Goal: Task Accomplishment & Management: Use online tool/utility

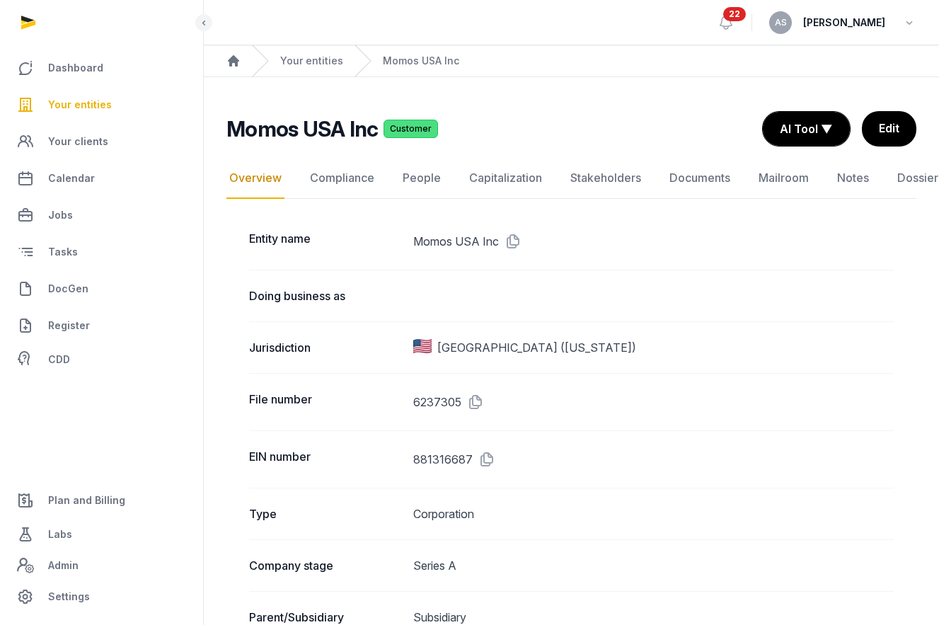
click at [100, 108] on span "Your entities" at bounding box center [80, 104] width 64 height 17
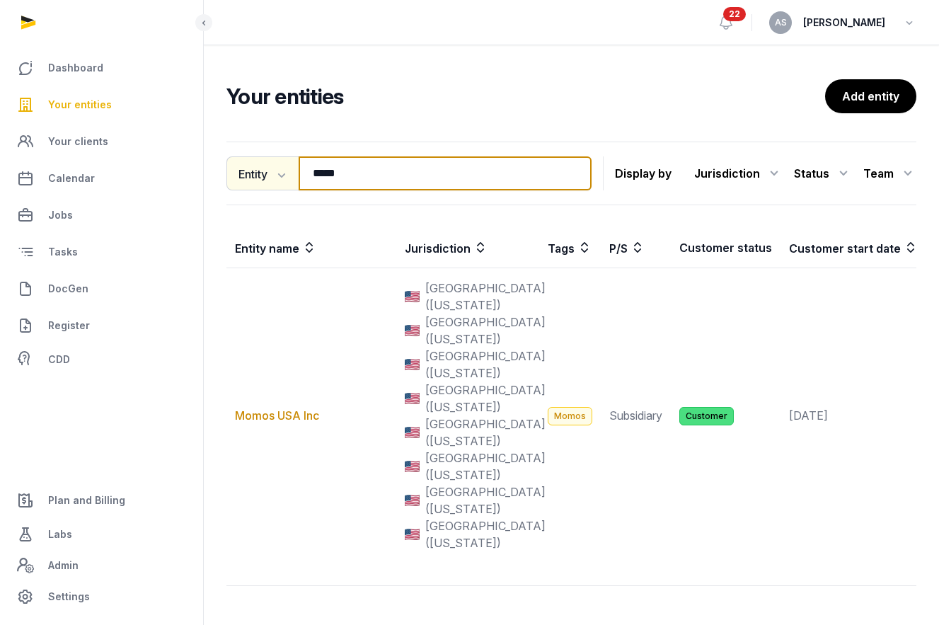
drag, startPoint x: 373, startPoint y: 172, endPoint x: 269, endPoint y: 170, distance: 103.3
click at [269, 170] on div "Entity Entity People Tags Services ***** Search" at bounding box center [408, 173] width 365 height 34
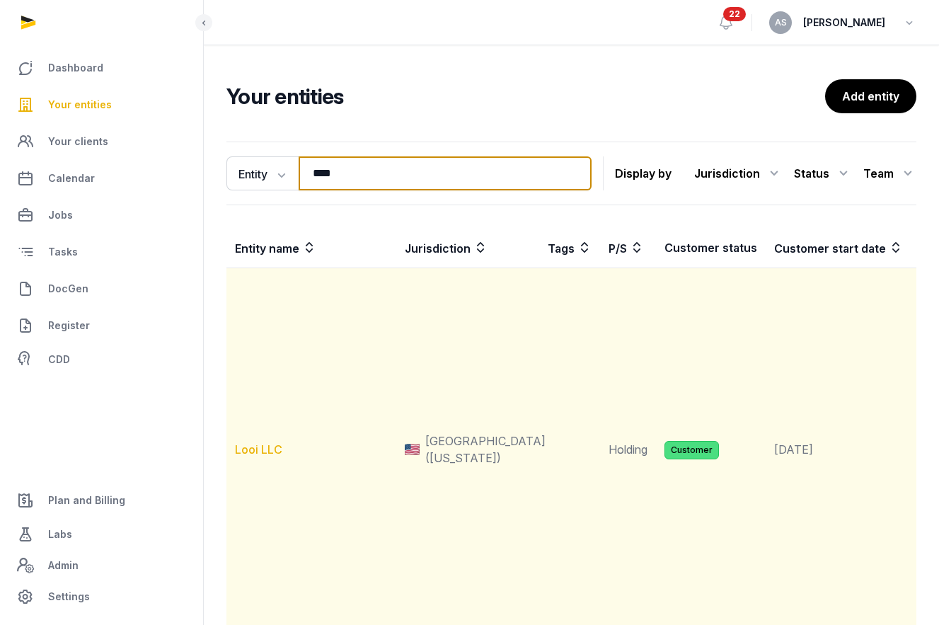
type input "****"
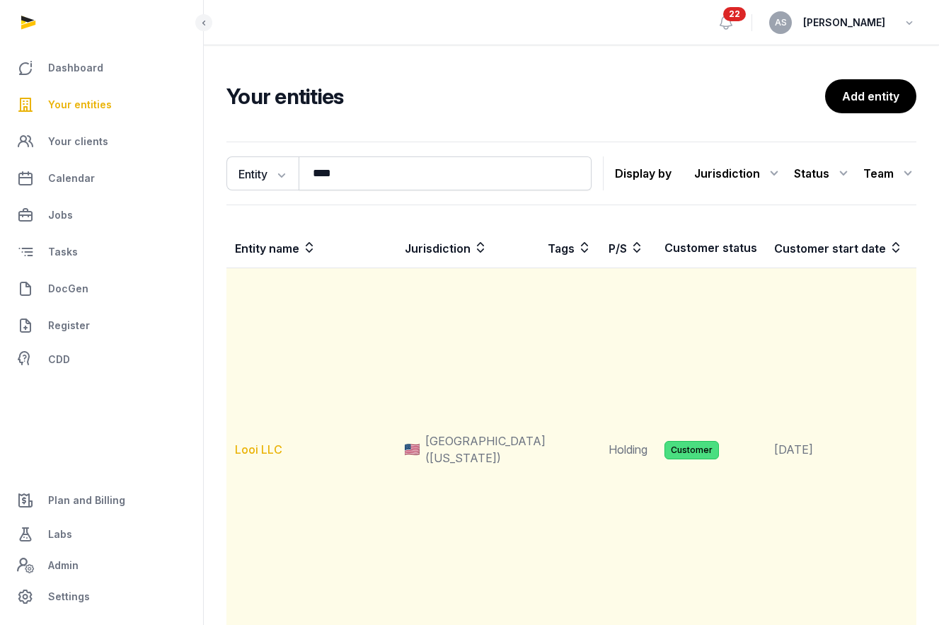
click at [257, 452] on link "Looi LLC" at bounding box center [258, 449] width 47 height 14
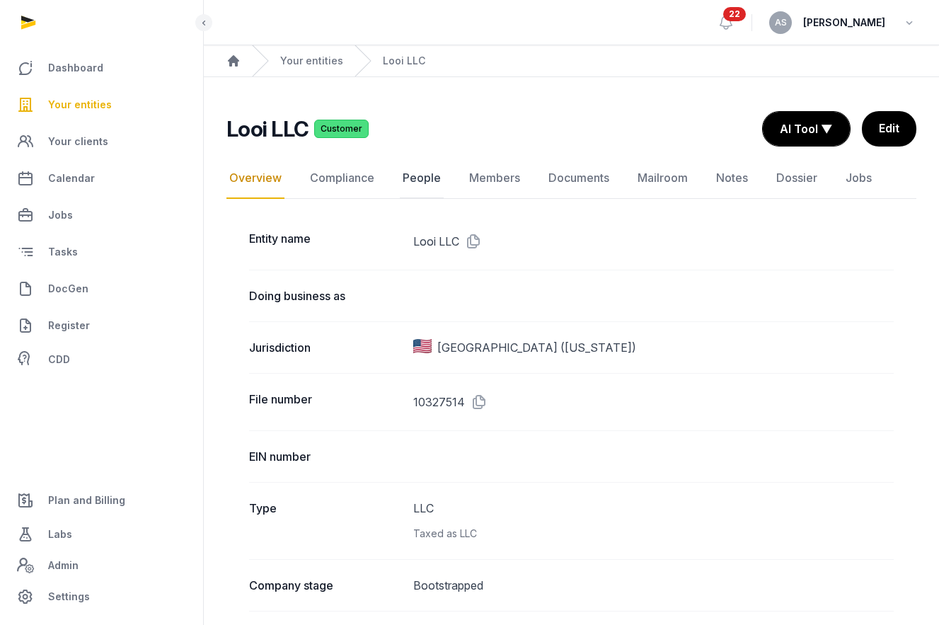
click at [437, 172] on link "People" at bounding box center [422, 178] width 44 height 41
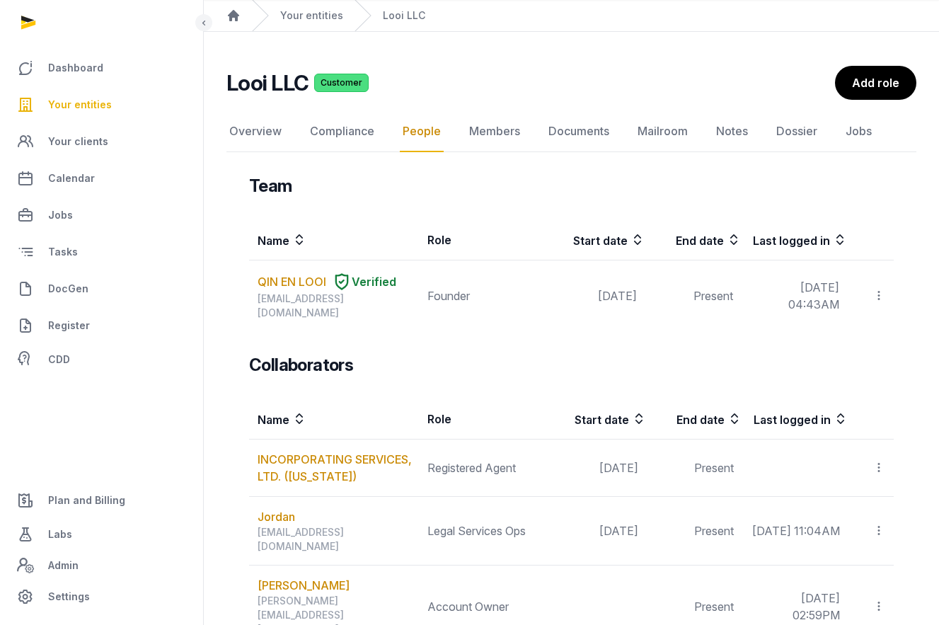
scroll to position [65, 0]
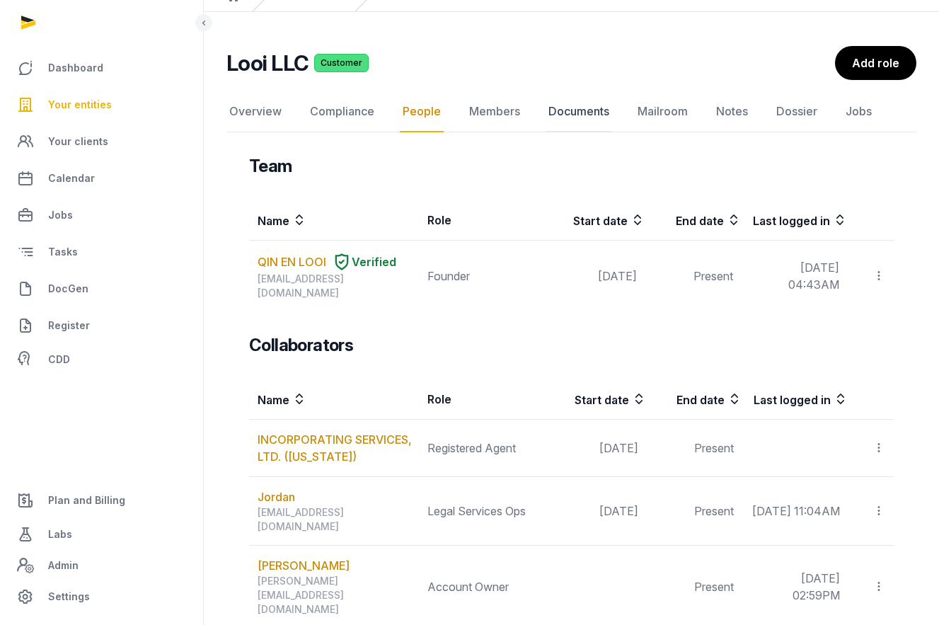
click at [584, 115] on link "Documents" at bounding box center [578, 111] width 66 height 41
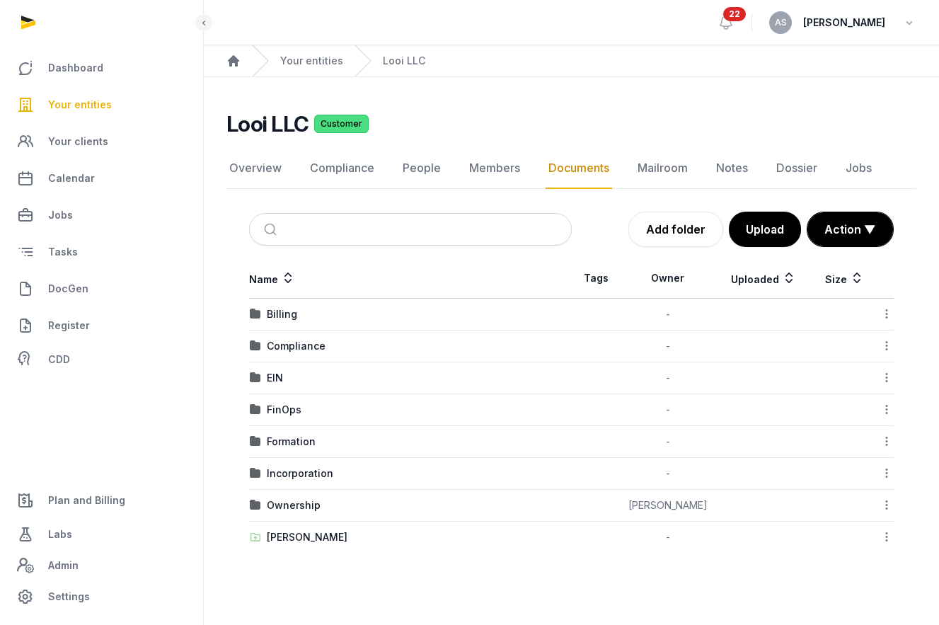
click at [279, 366] on td "EIN" at bounding box center [410, 378] width 323 height 32
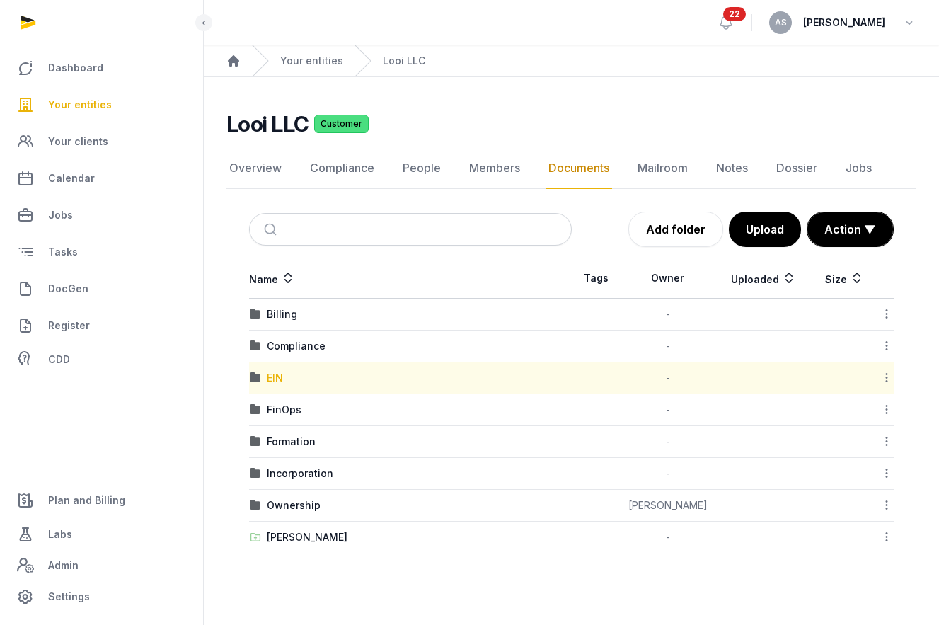
click at [274, 374] on div "EIN" at bounding box center [275, 378] width 16 height 14
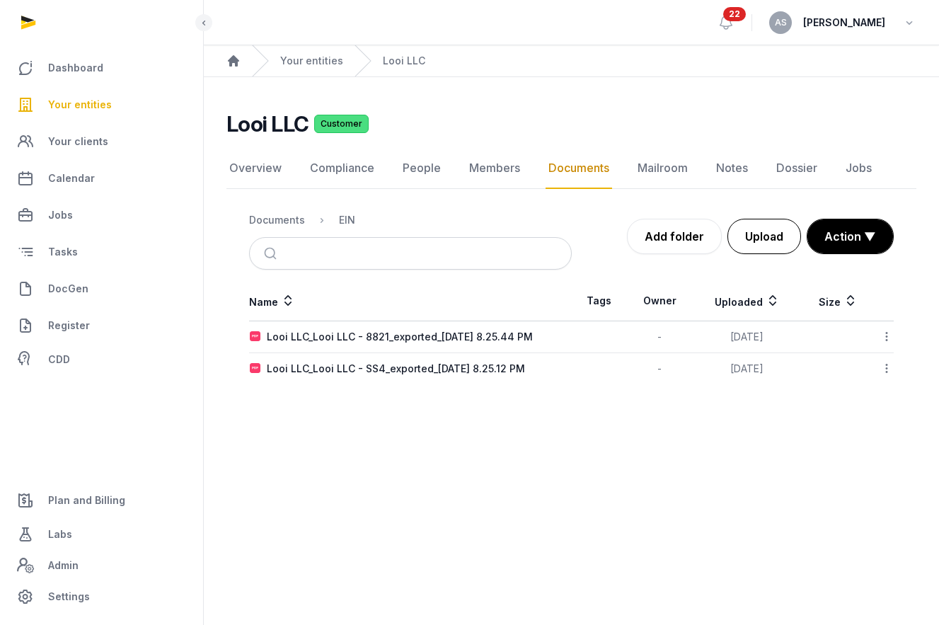
click at [788, 239] on button "Upload" at bounding box center [764, 236] width 74 height 35
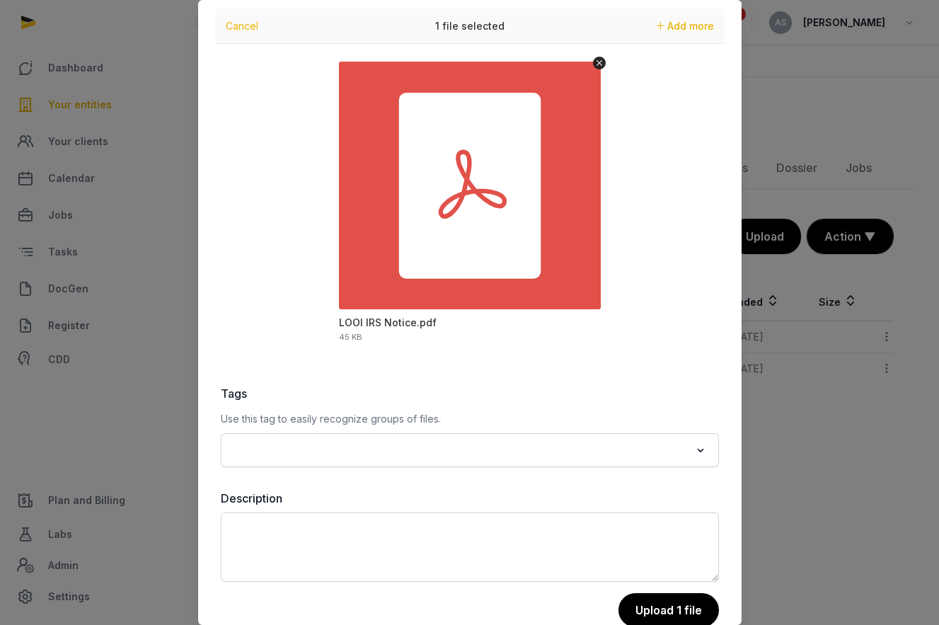
scroll to position [67, 0]
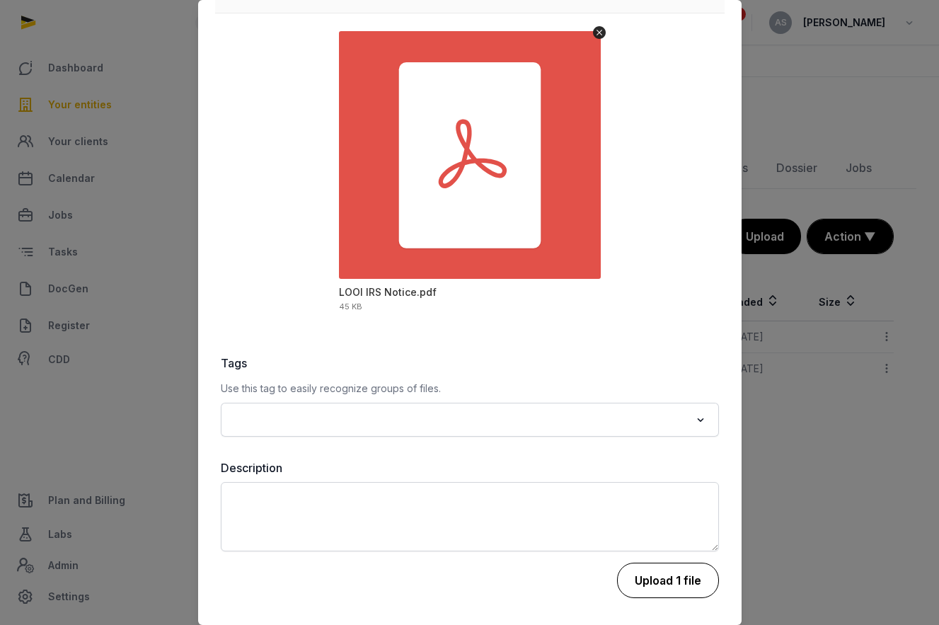
click at [651, 588] on button "Upload 1 file" at bounding box center [668, 579] width 102 height 35
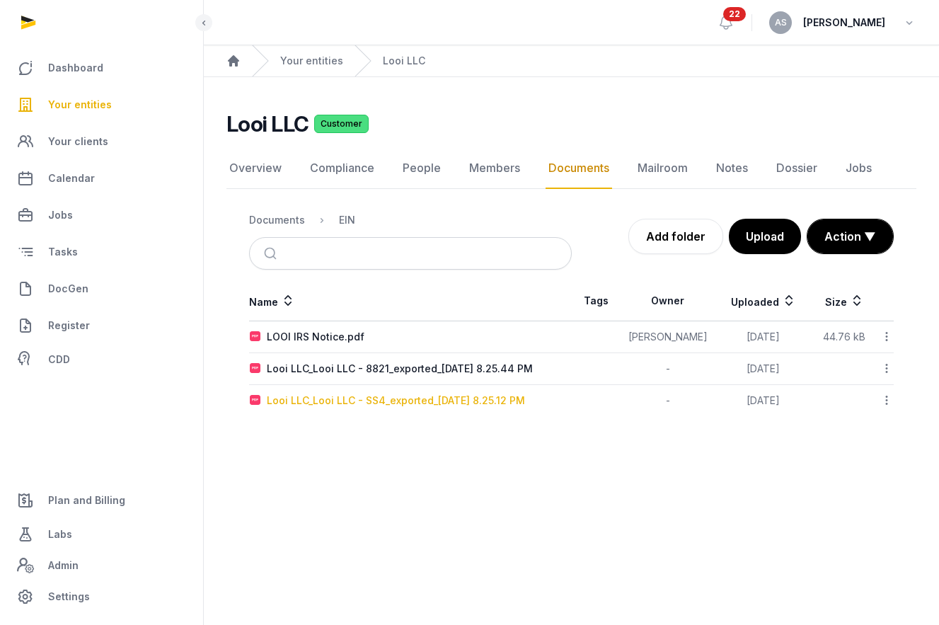
click at [373, 404] on div "Looi LLC_Looi LLC - SS4_exported_2025-09-16 8.25.12 PM" at bounding box center [396, 400] width 258 height 14
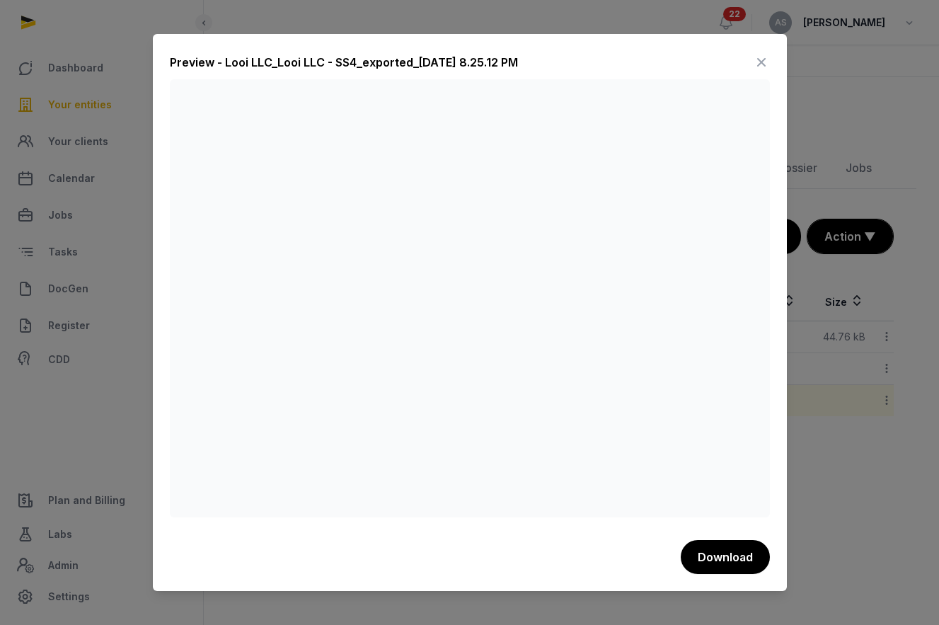
click at [761, 64] on icon at bounding box center [761, 62] width 17 height 23
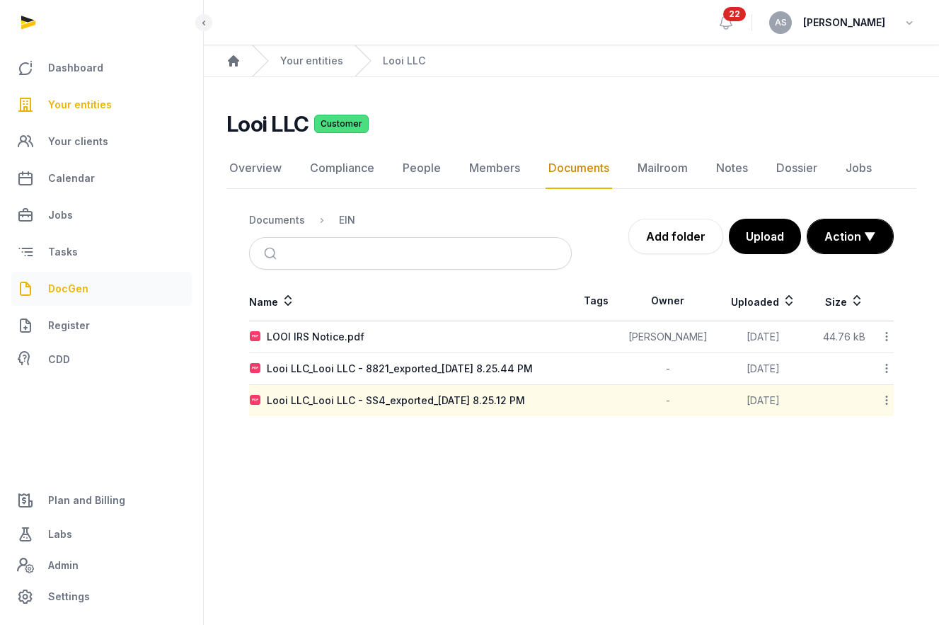
click at [80, 295] on span "DocGen" at bounding box center [68, 288] width 40 height 17
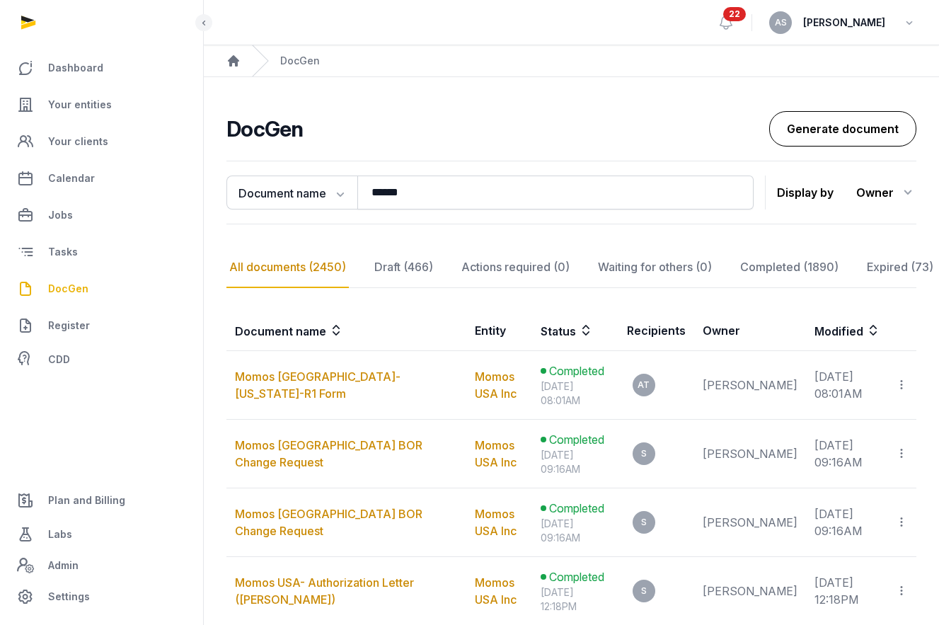
click at [836, 125] on link "Generate document" at bounding box center [842, 128] width 147 height 35
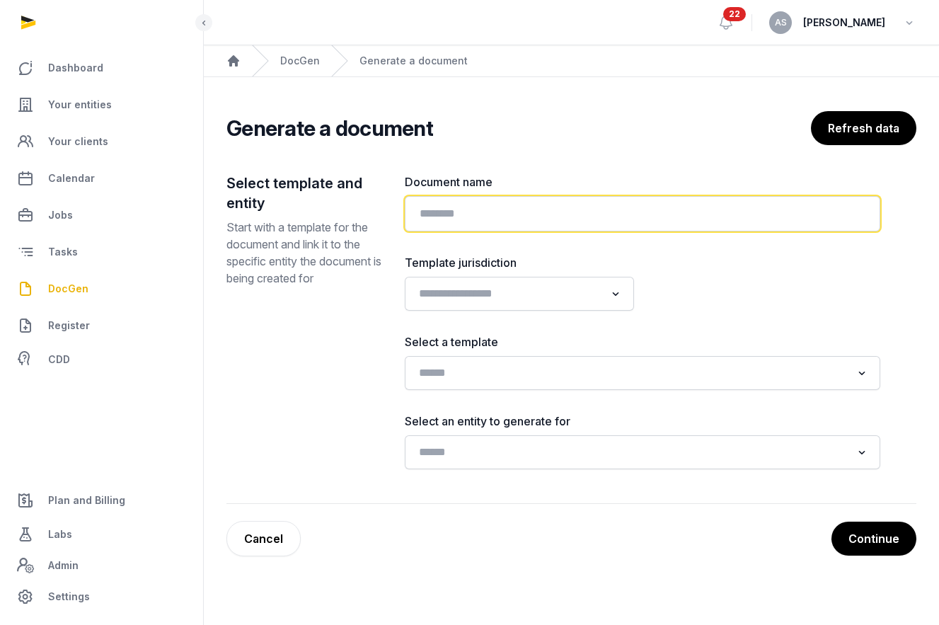
click at [468, 208] on input "text" at bounding box center [642, 213] width 475 height 35
type input "**********"
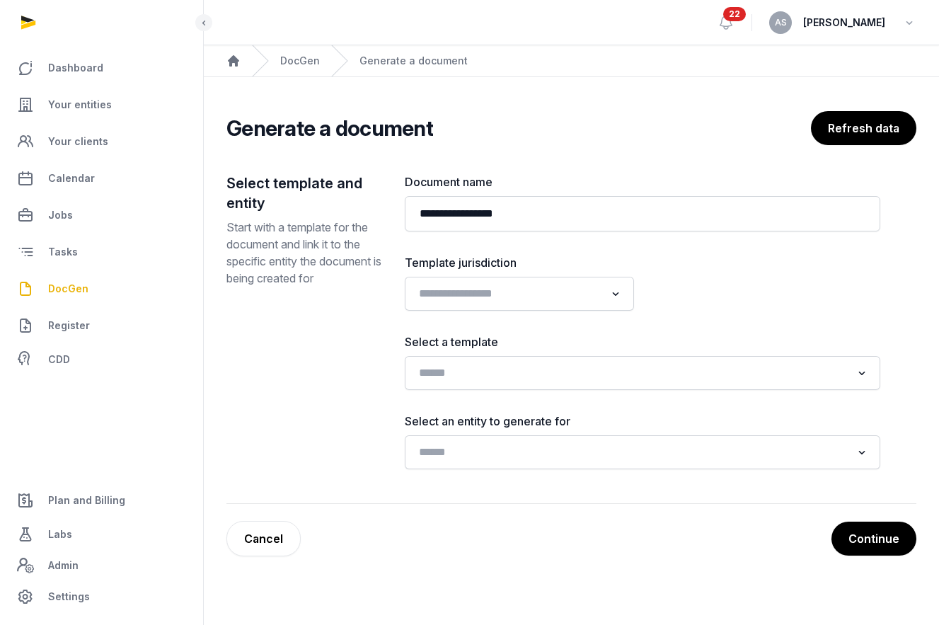
click at [528, 307] on div "Loading..." at bounding box center [519, 294] width 229 height 34
click at [527, 298] on input "Search for option" at bounding box center [509, 294] width 192 height 20
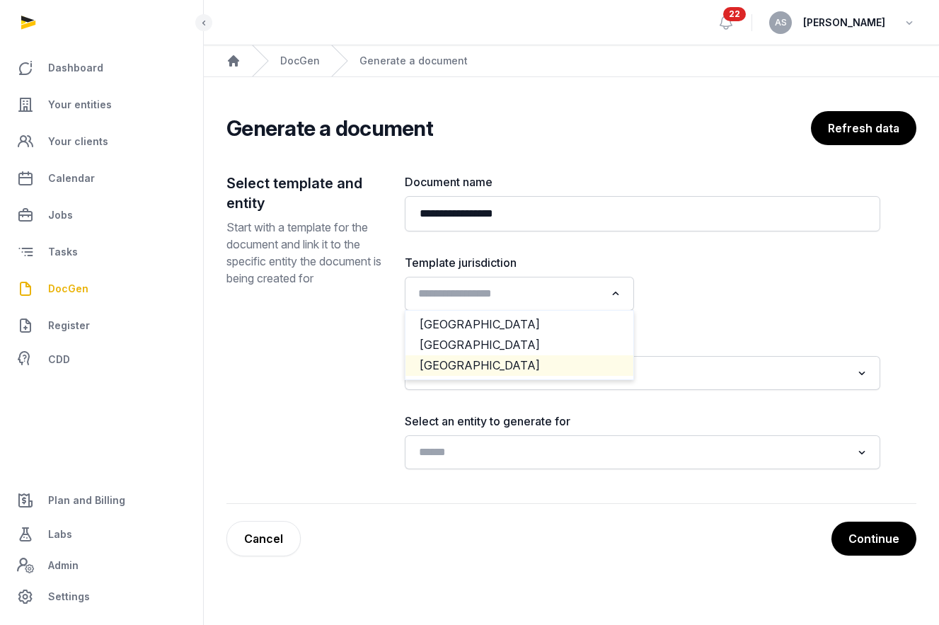
click at [520, 373] on li "USA" at bounding box center [519, 365] width 228 height 21
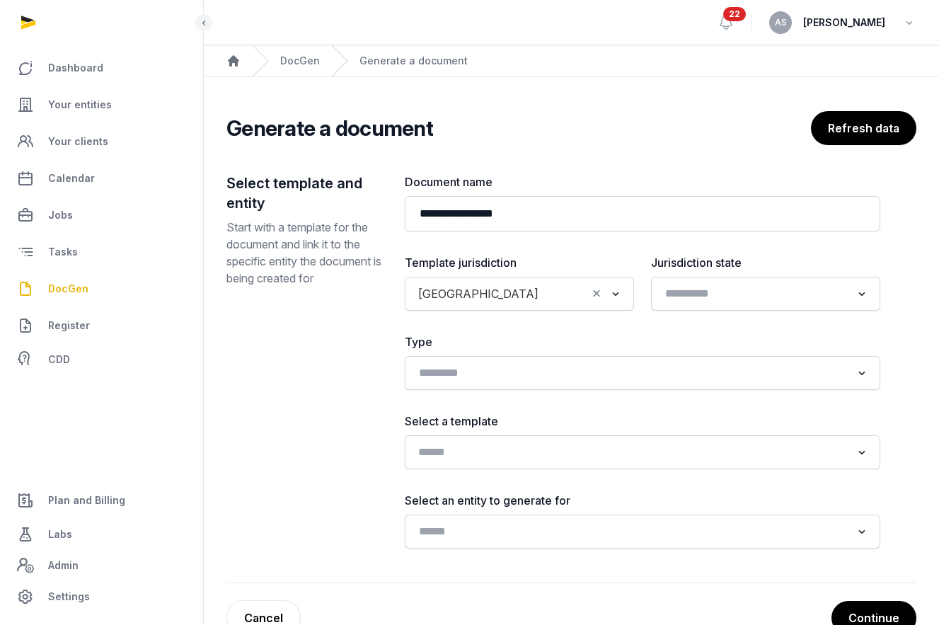
click at [563, 458] on input "Search for option" at bounding box center [632, 452] width 438 height 20
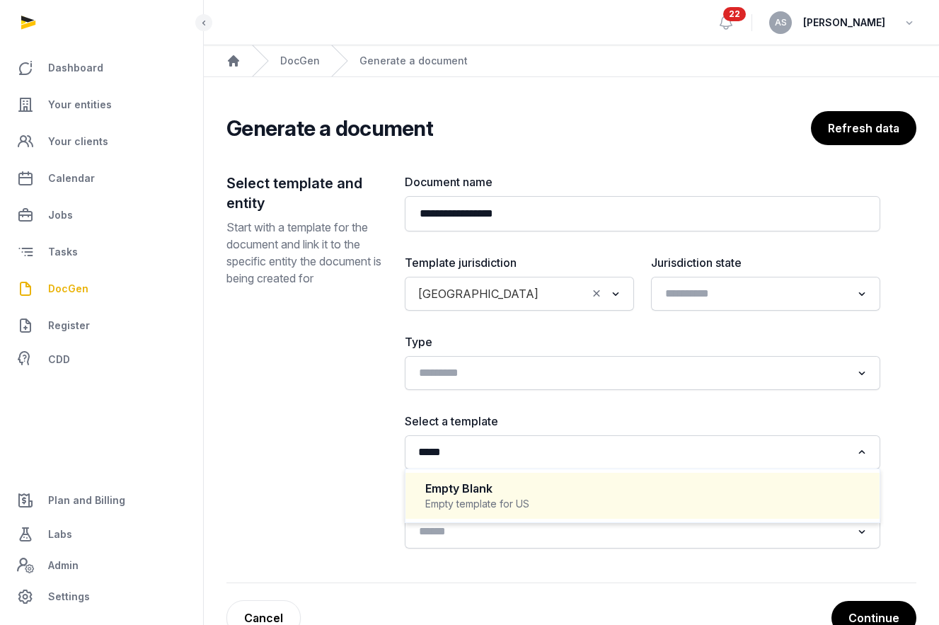
click at [552, 495] on div "Empty Blank" at bounding box center [642, 488] width 434 height 16
type input "*****"
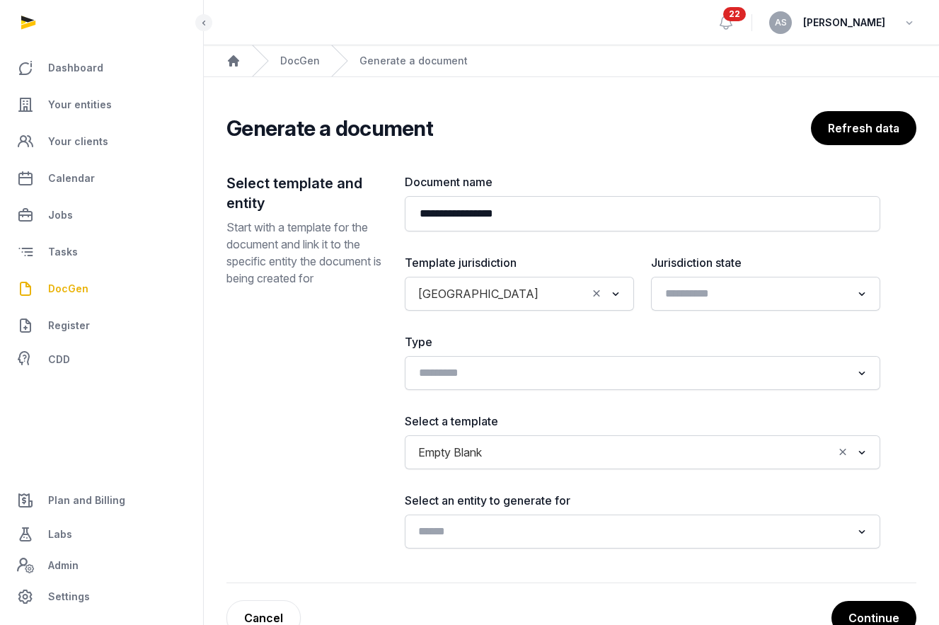
click at [561, 538] on input "Search for option" at bounding box center [632, 531] width 438 height 20
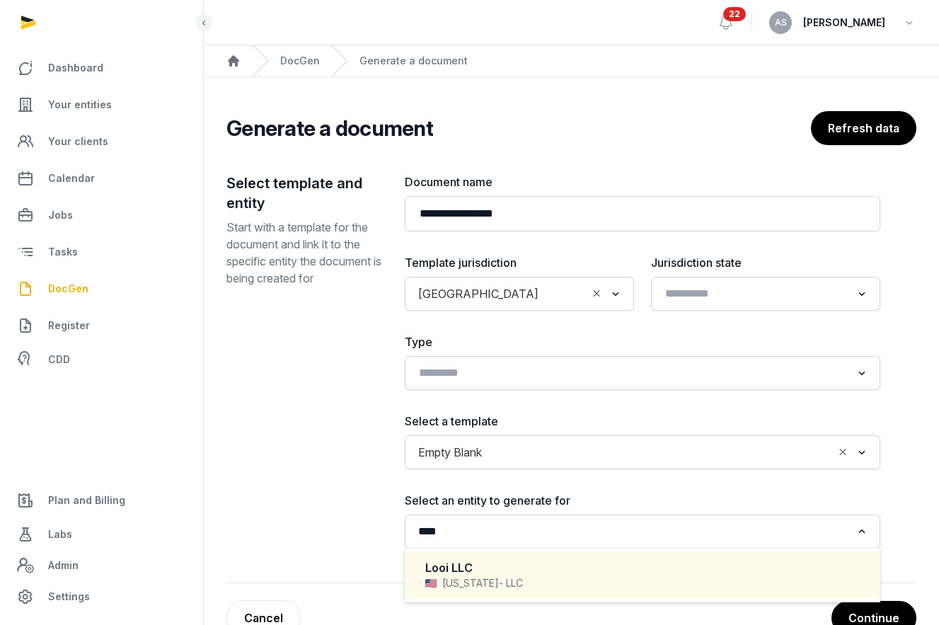
click at [530, 578] on div "Delaware - LLC" at bounding box center [642, 583] width 434 height 14
type input "****"
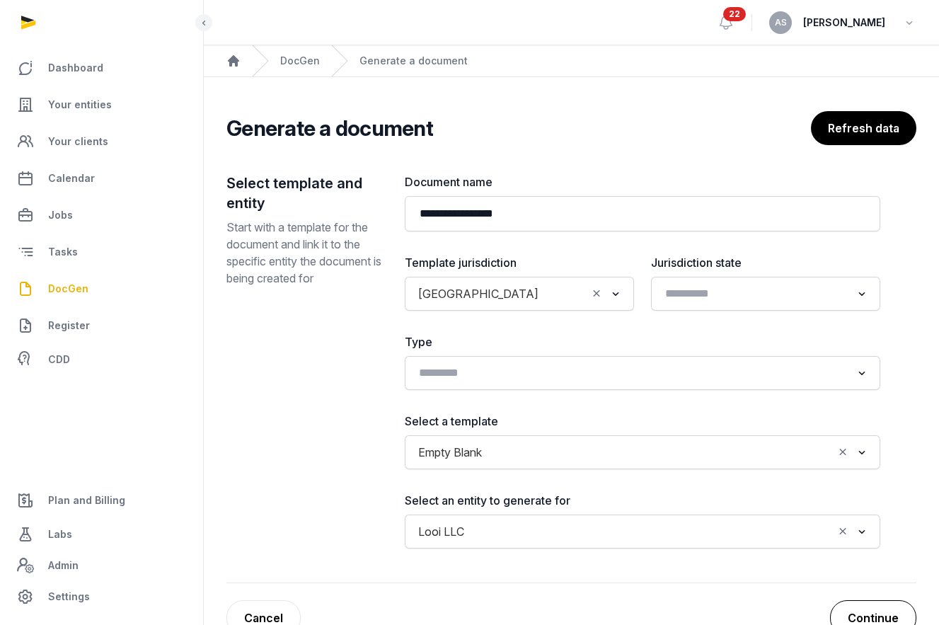
click at [879, 610] on button "Continue" at bounding box center [873, 617] width 86 height 35
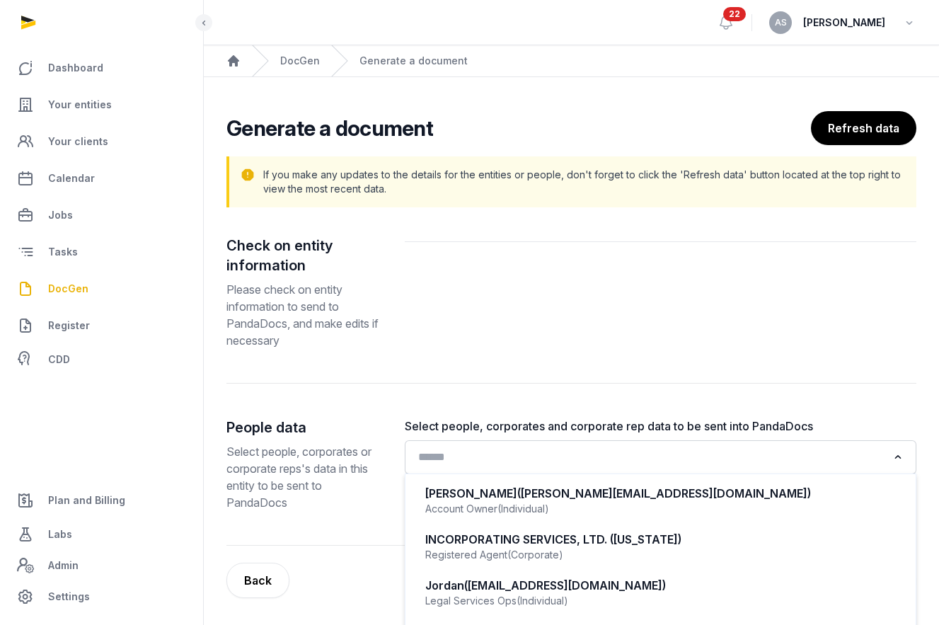
click at [733, 456] on input "Search for option" at bounding box center [650, 457] width 474 height 20
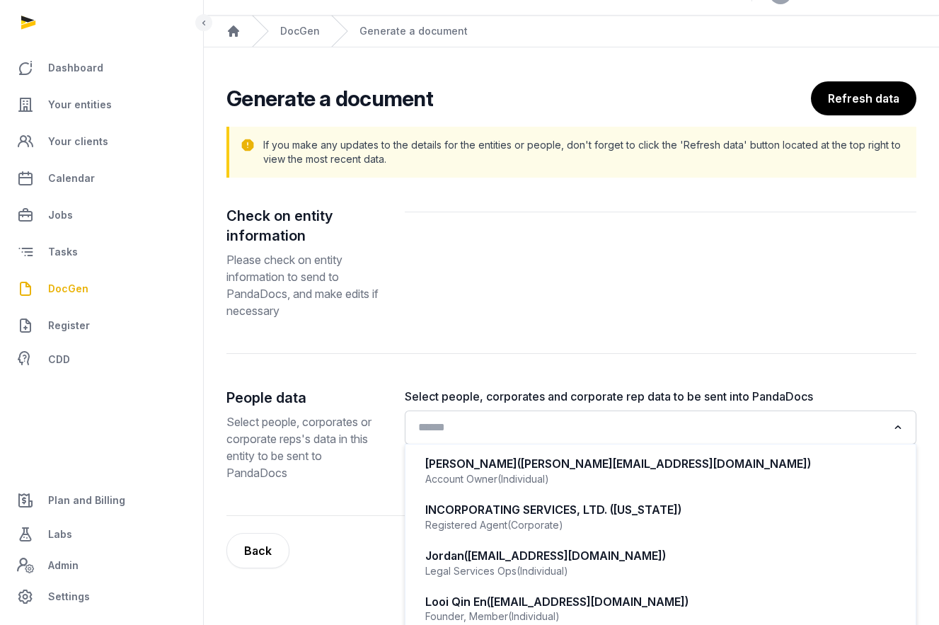
scroll to position [40, 0]
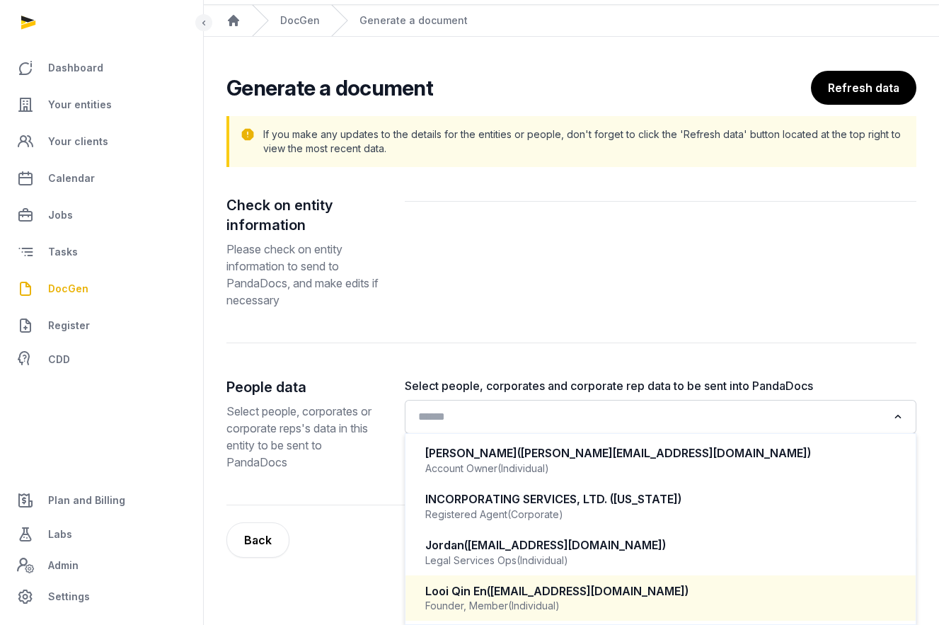
click at [617, 580] on div "Looi Qin En (looiqinen@gmail.com) Founder, Member (Individual)" at bounding box center [660, 598] width 482 height 42
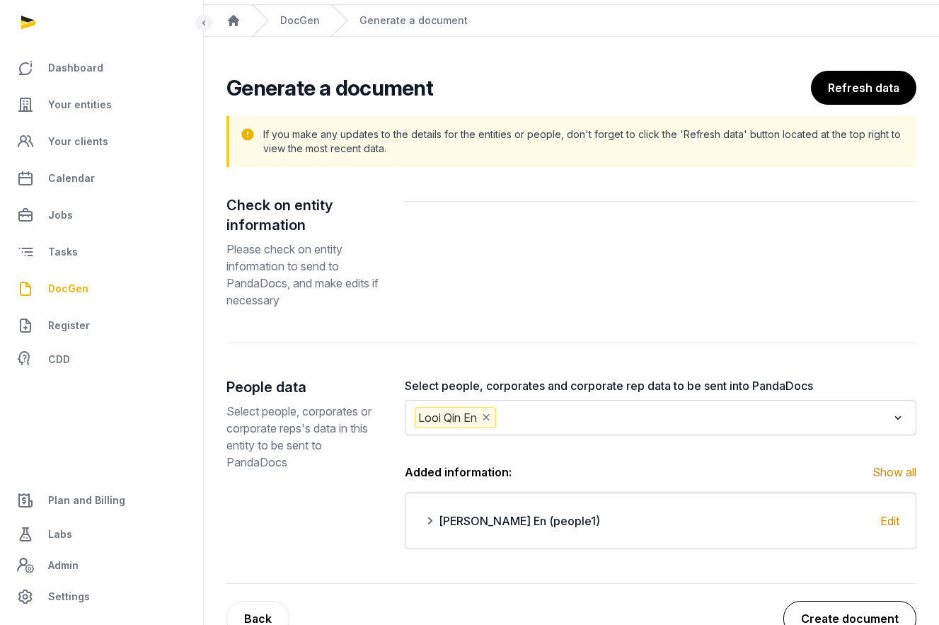
click at [842, 612] on button "Create document" at bounding box center [849, 618] width 133 height 35
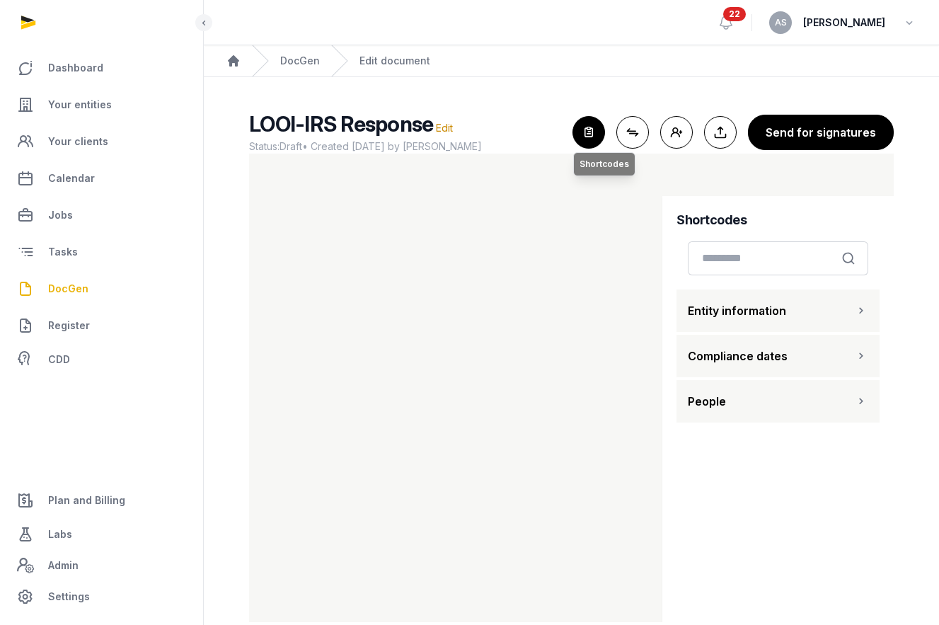
click at [601, 134] on icon "button" at bounding box center [588, 132] width 31 height 31
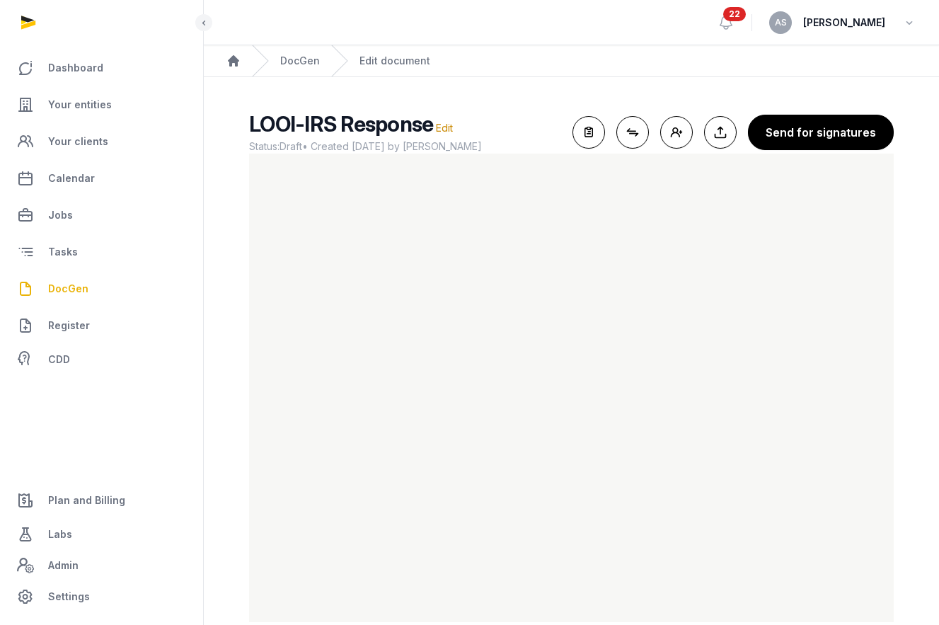
scroll to position [25, 0]
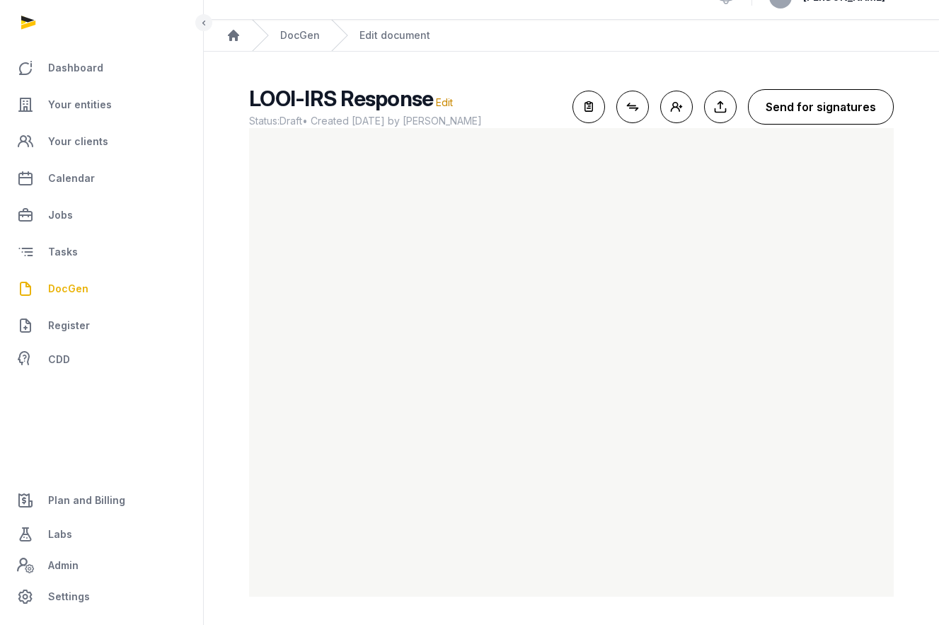
click at [818, 115] on button "Send for signatures" at bounding box center [821, 106] width 146 height 35
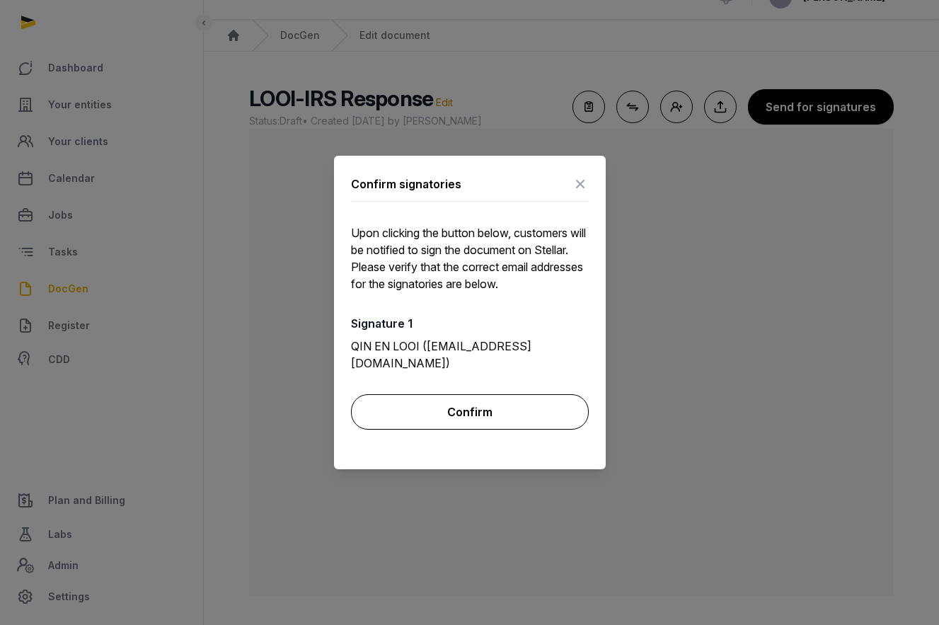
click at [468, 409] on button "Confirm" at bounding box center [470, 411] width 238 height 35
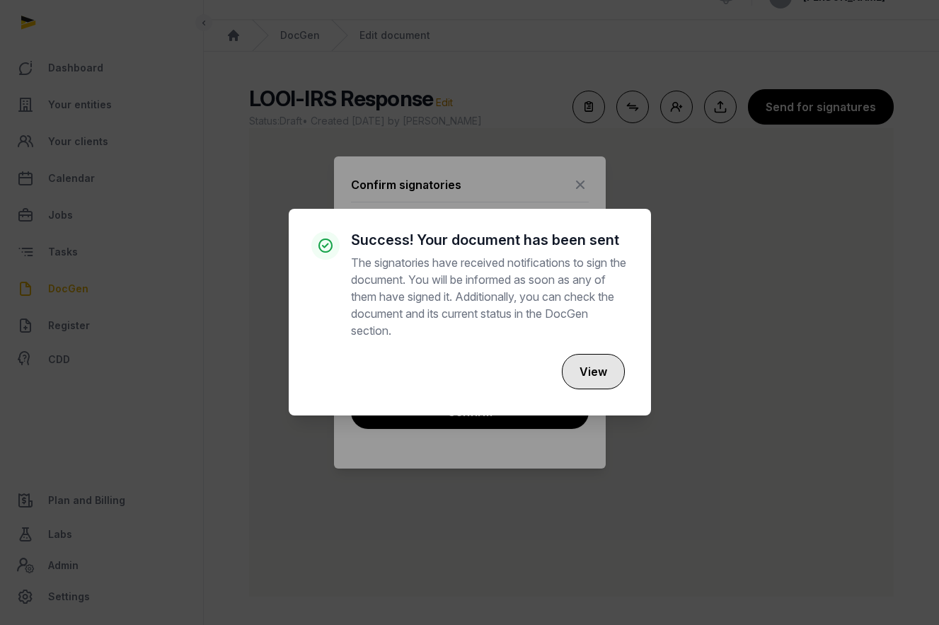
click at [592, 365] on button "View" at bounding box center [593, 371] width 63 height 35
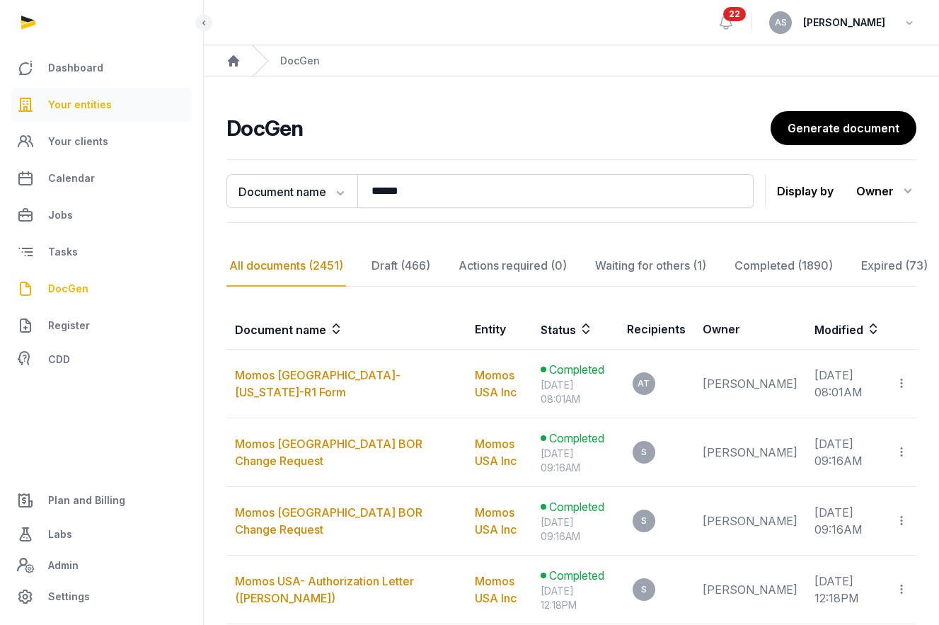
click at [78, 101] on span "Your entities" at bounding box center [80, 104] width 64 height 17
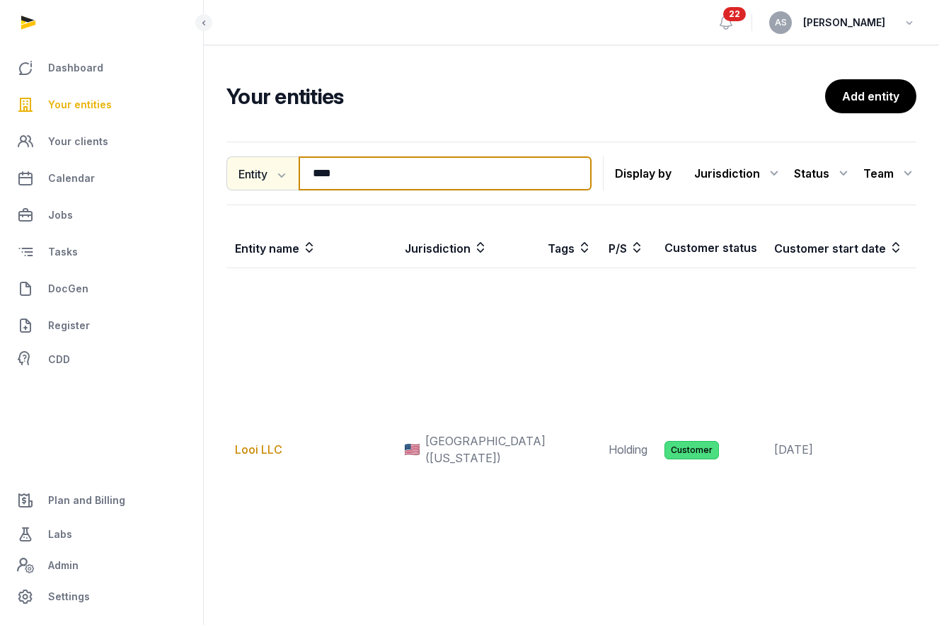
drag, startPoint x: 384, startPoint y: 182, endPoint x: 278, endPoint y: 180, distance: 106.1
click at [273, 180] on div "Entity Entity People Tags Services **** Search" at bounding box center [408, 173] width 365 height 34
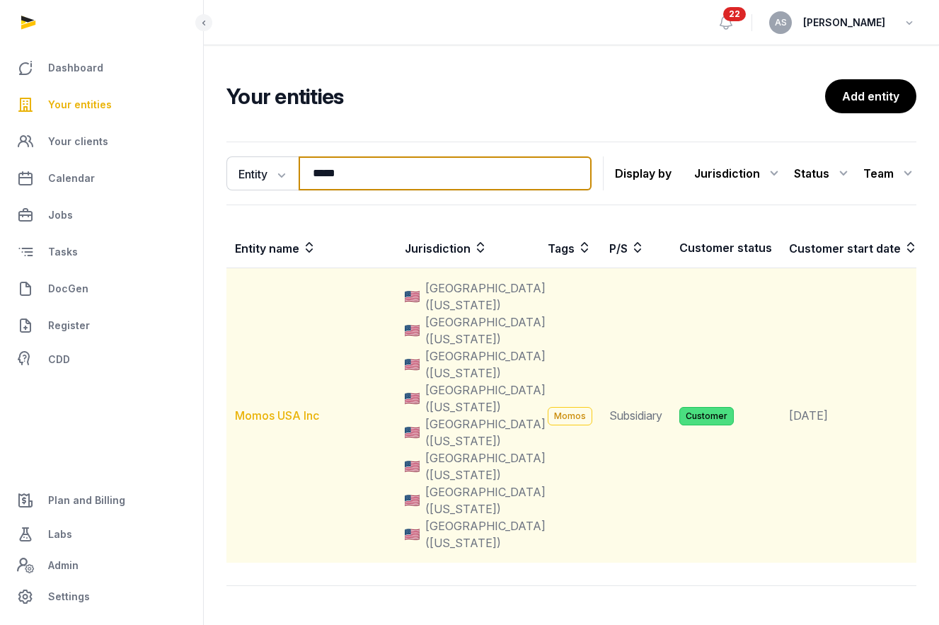
type input "*****"
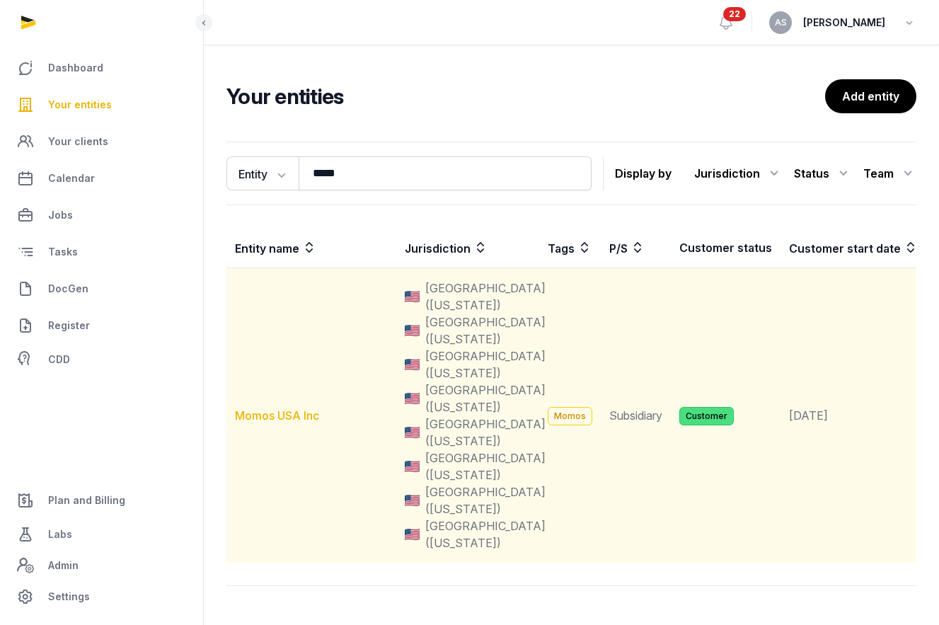
click at [280, 418] on link "Momos USA Inc" at bounding box center [277, 415] width 84 height 14
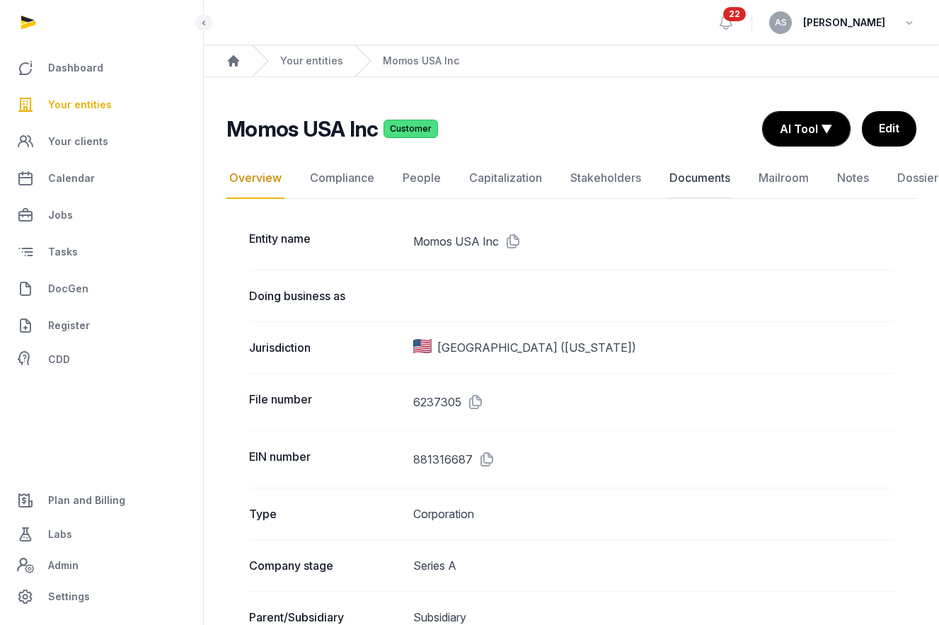
click at [687, 182] on link "Documents" at bounding box center [699, 178] width 66 height 41
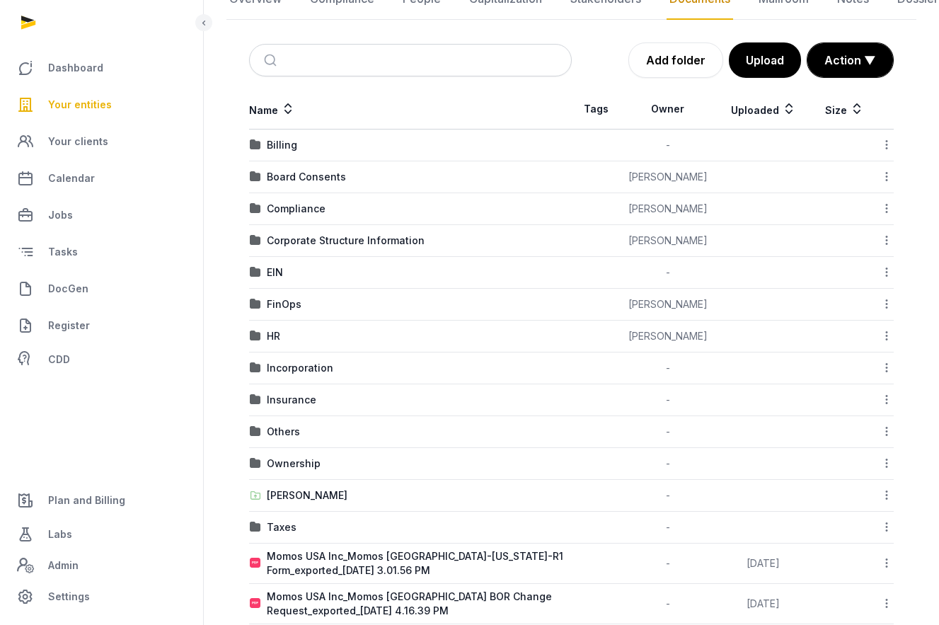
scroll to position [173, 0]
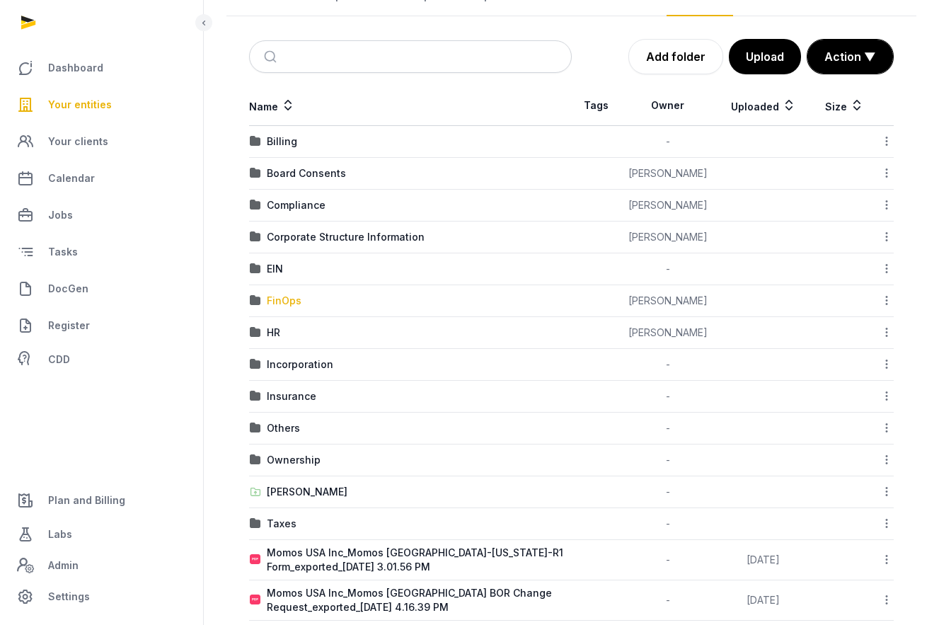
click at [283, 301] on div "FinOps" at bounding box center [284, 301] width 35 height 14
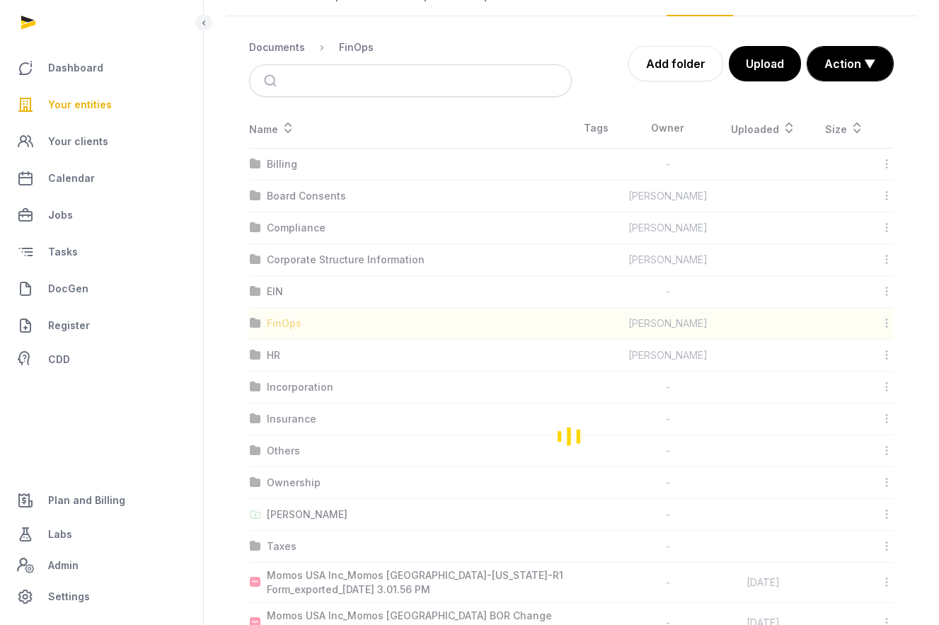
scroll to position [0, 0]
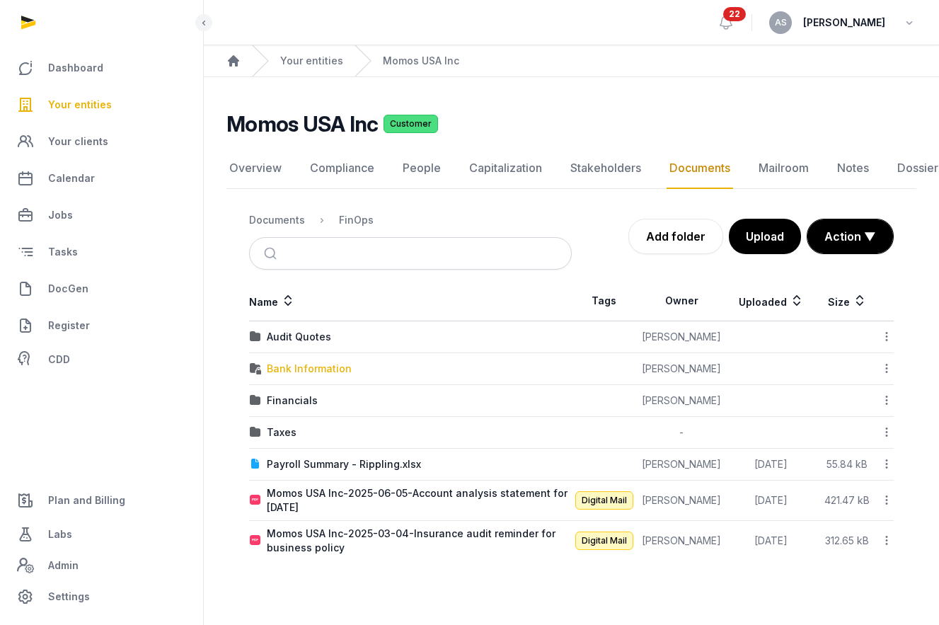
click at [301, 369] on div "Bank Information" at bounding box center [309, 368] width 85 height 14
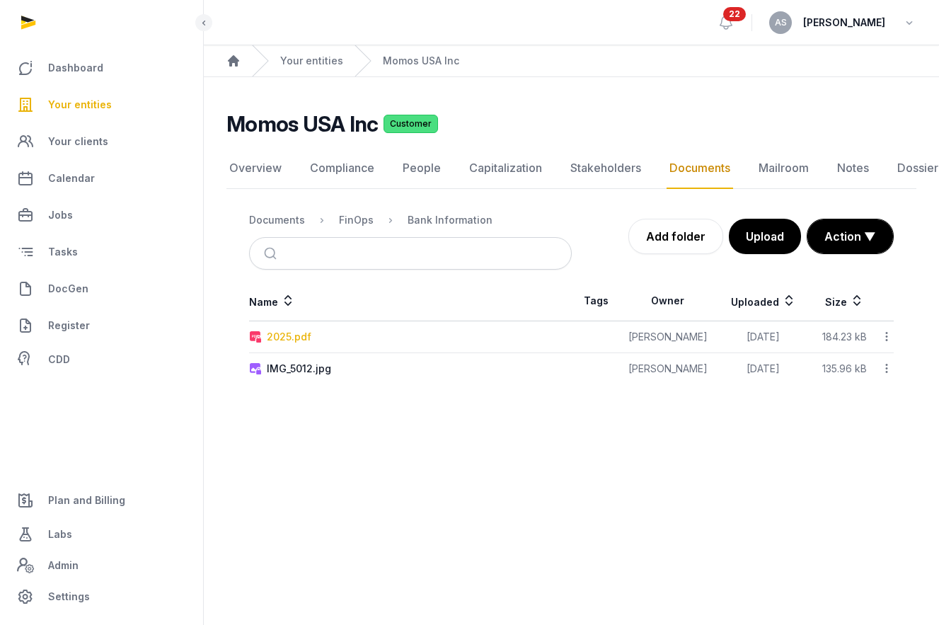
click at [293, 337] on div "2025.pdf" at bounding box center [289, 337] width 45 height 14
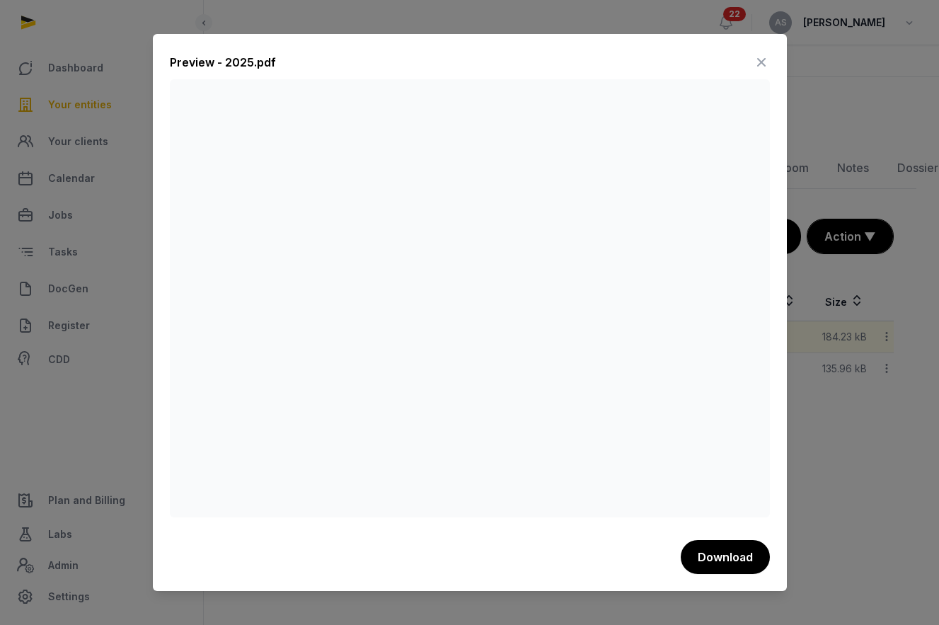
click at [768, 59] on icon at bounding box center [761, 62] width 17 height 23
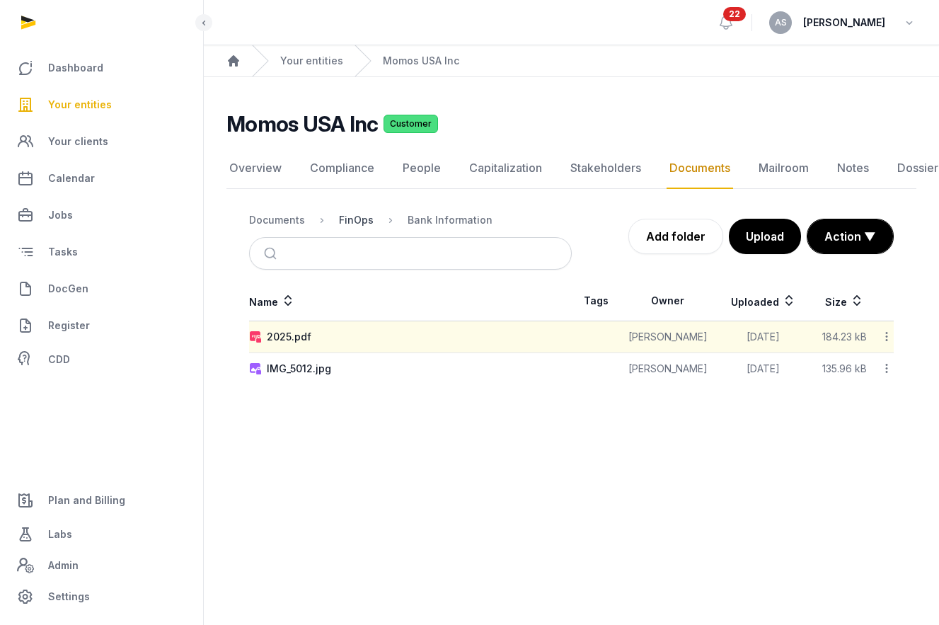
click at [352, 224] on div "FinOps" at bounding box center [356, 220] width 35 height 14
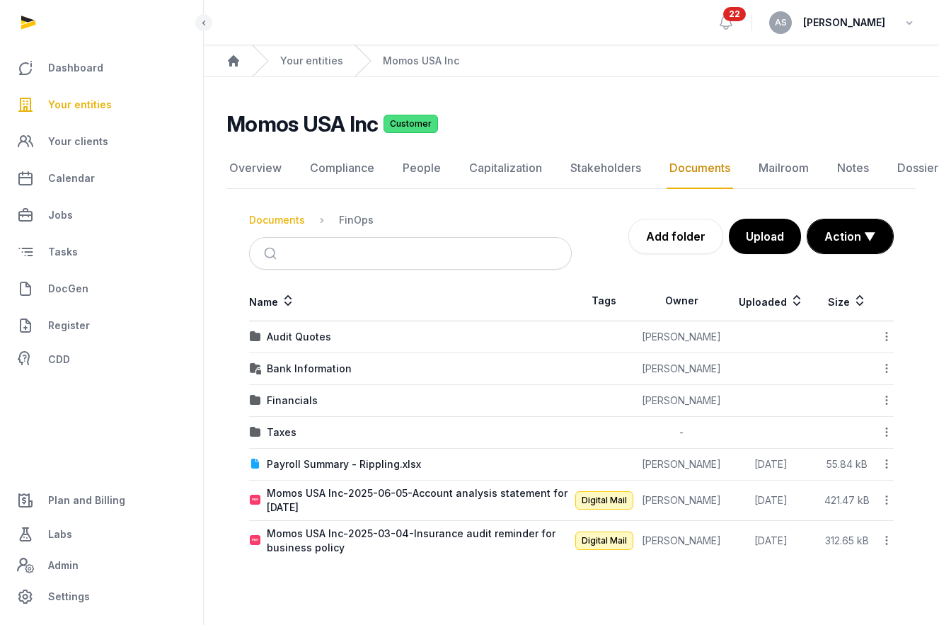
click at [286, 221] on div "Documents" at bounding box center [277, 220] width 56 height 14
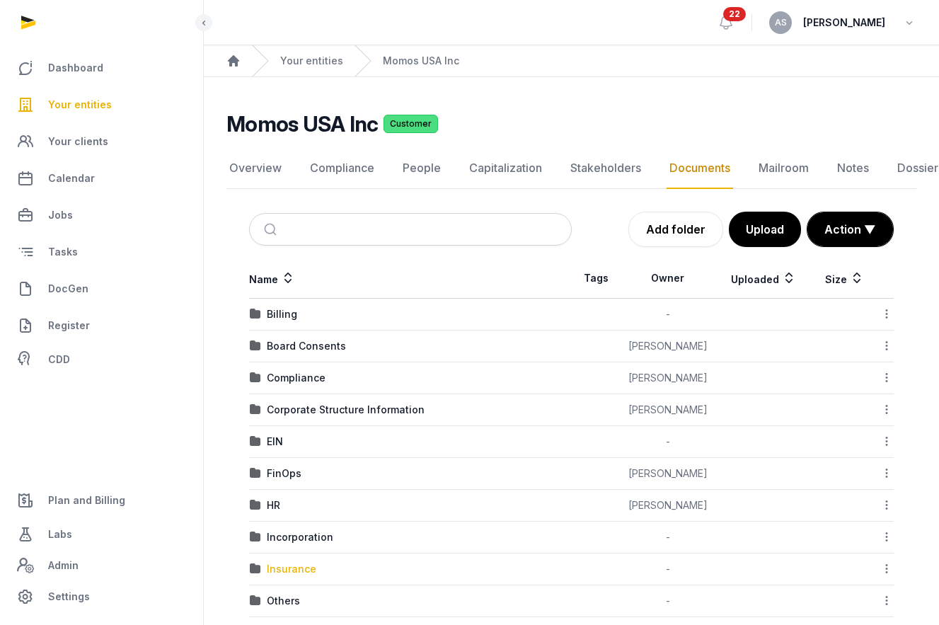
click at [291, 565] on div "Insurance" at bounding box center [292, 569] width 50 height 14
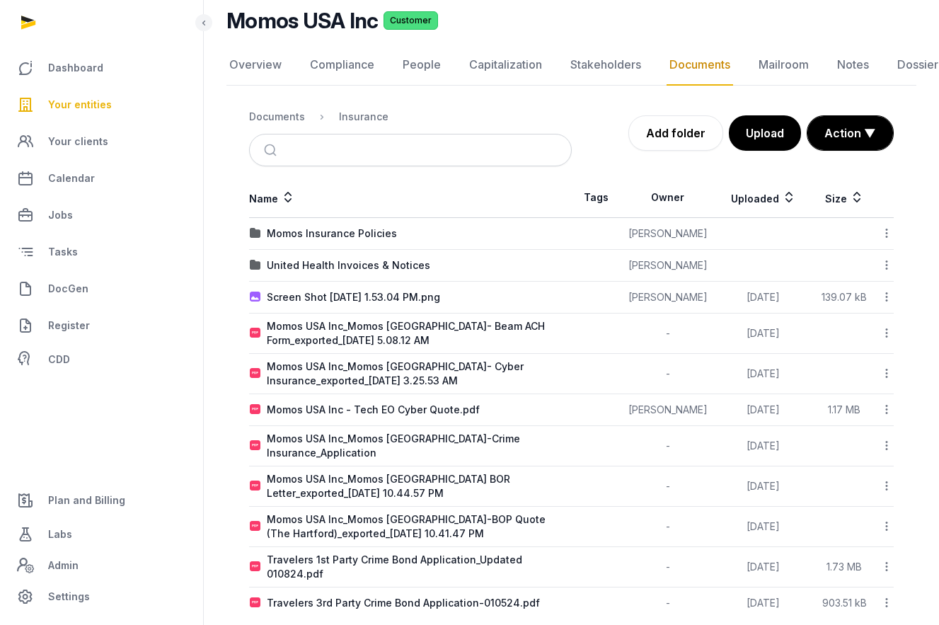
scroll to position [108, 0]
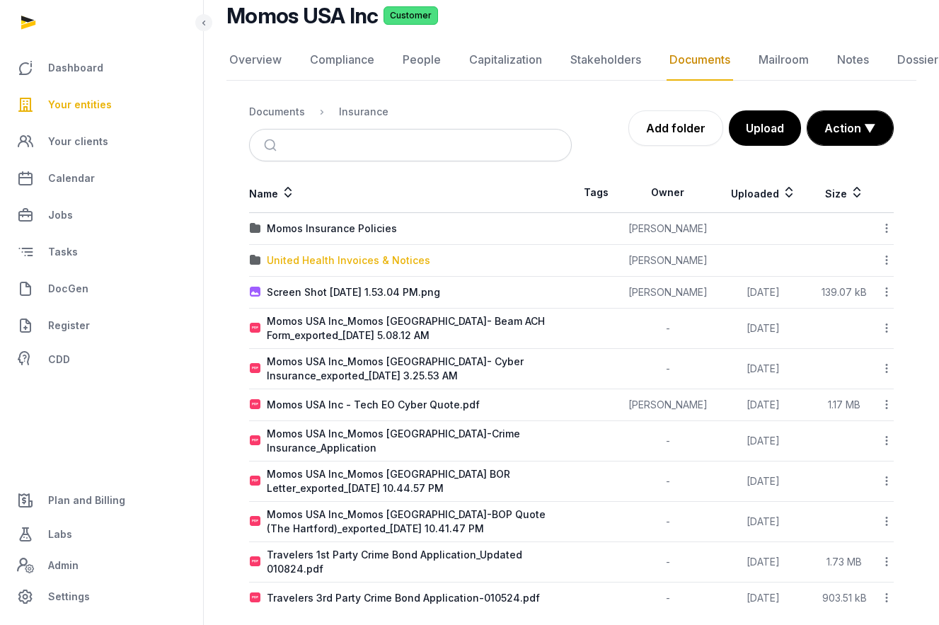
click at [370, 262] on div "United Health Invoices & Notices" at bounding box center [348, 260] width 163 height 14
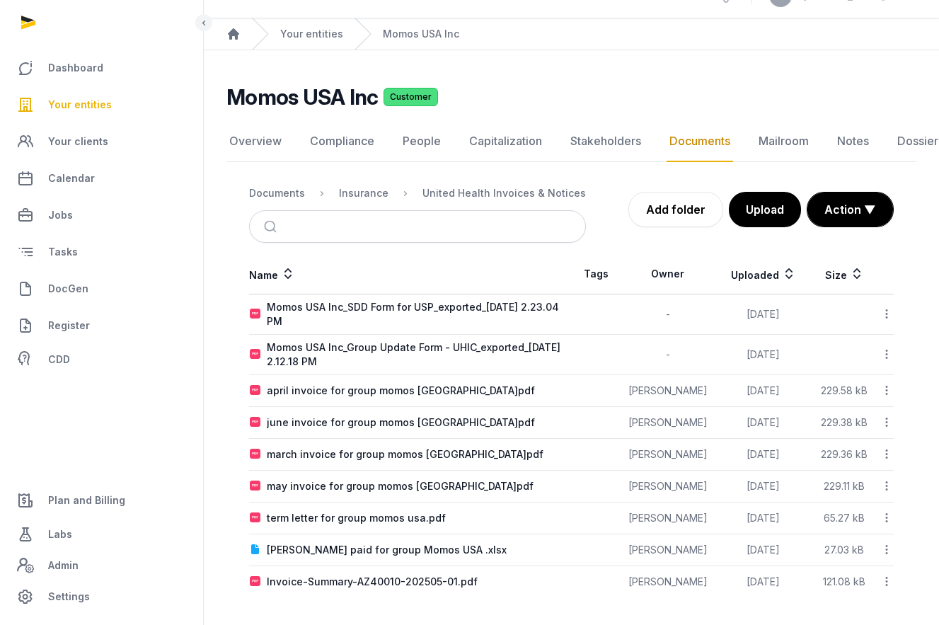
scroll to position [28, 0]
click at [424, 306] on div "Momos USA Inc_SDD Form for USP_exported_2025-05-19 2.23.04 PM" at bounding box center [419, 313] width 304 height 28
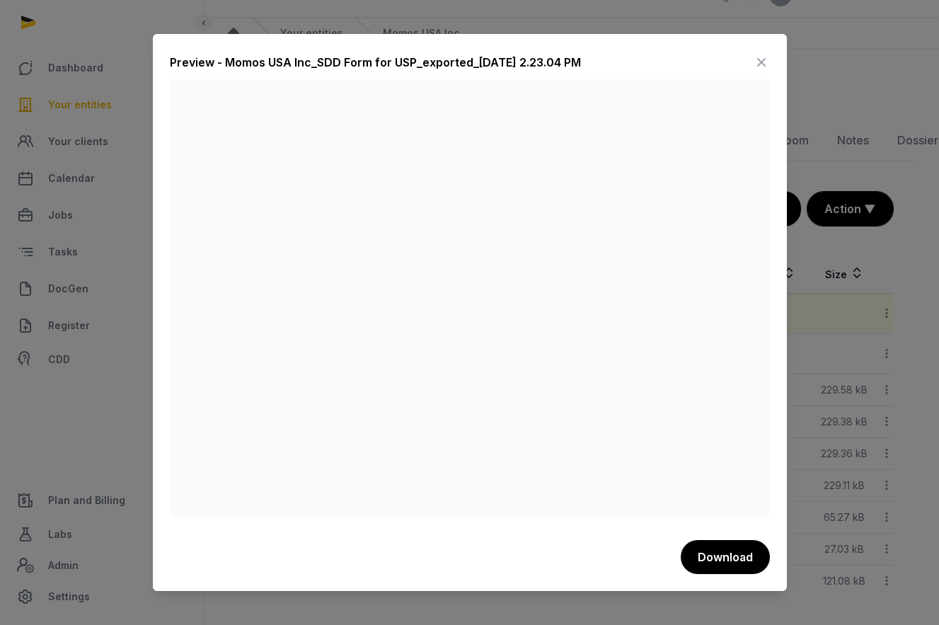
click at [761, 59] on icon at bounding box center [761, 62] width 17 height 23
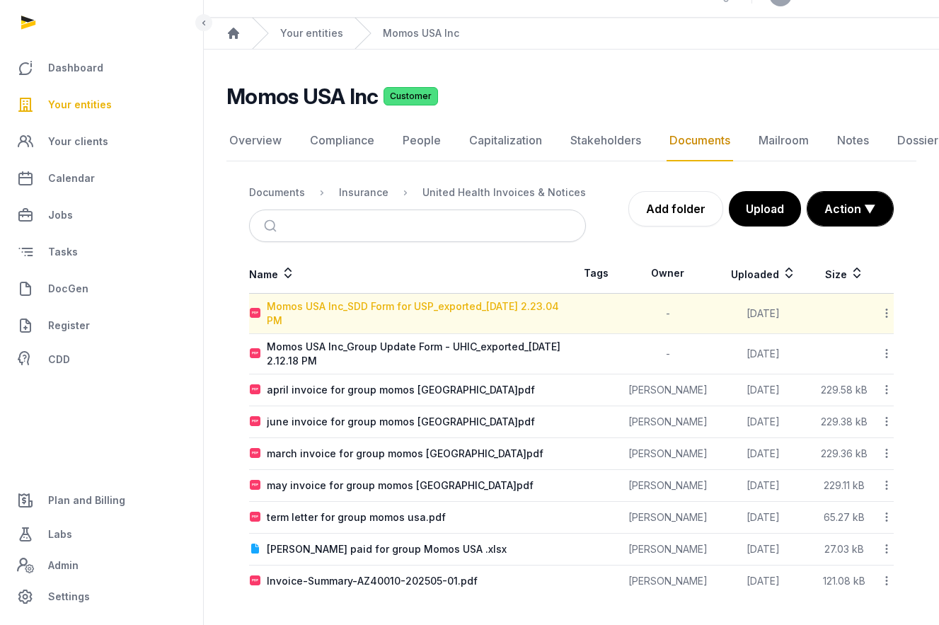
click at [329, 314] on div "Momos USA Inc_SDD Form for USP_exported_2025-05-19 2.23.04 PM" at bounding box center [419, 313] width 304 height 28
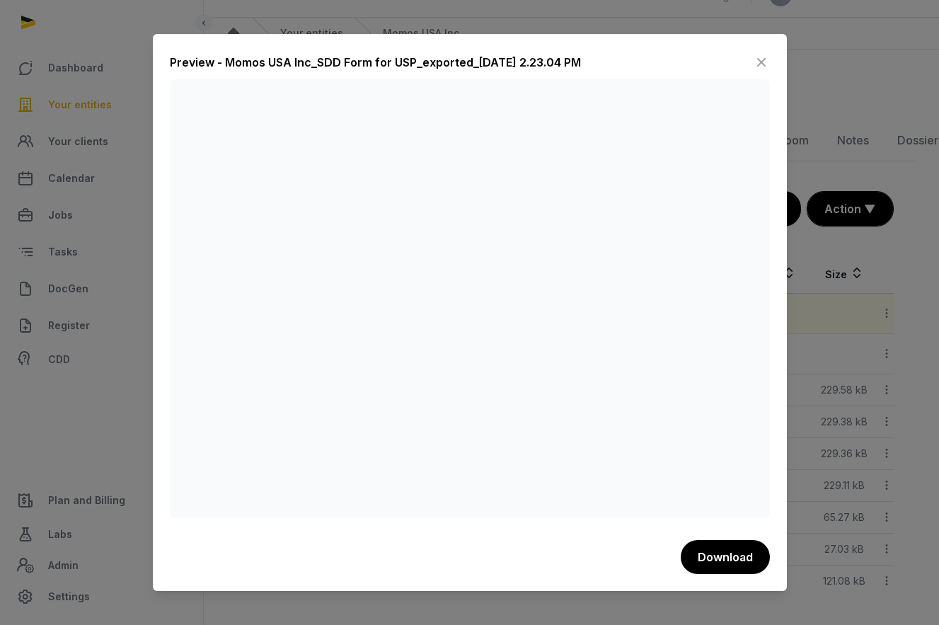
click at [758, 59] on icon at bounding box center [761, 62] width 17 height 23
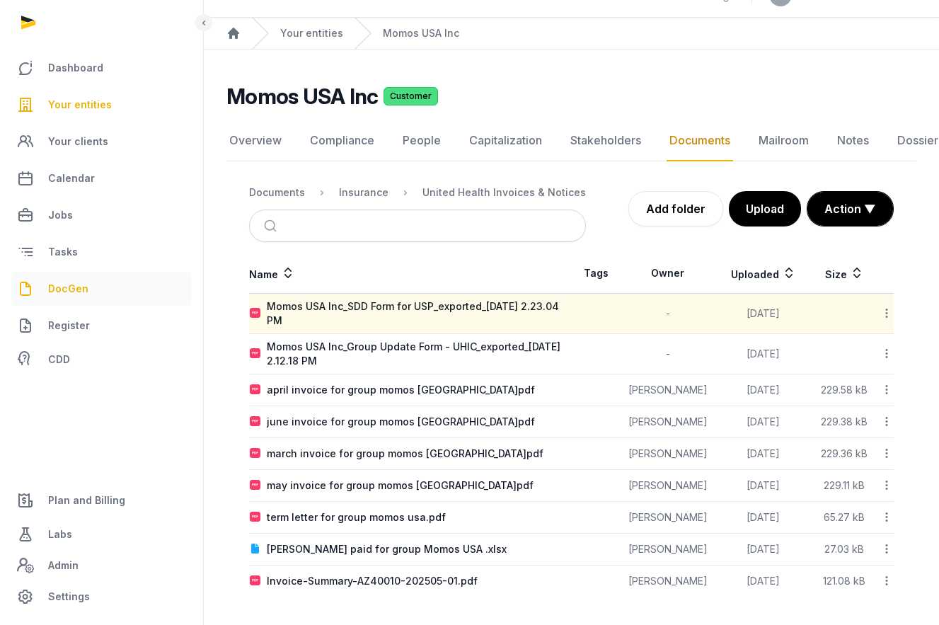
click at [79, 277] on link "DocGen" at bounding box center [101, 289] width 180 height 34
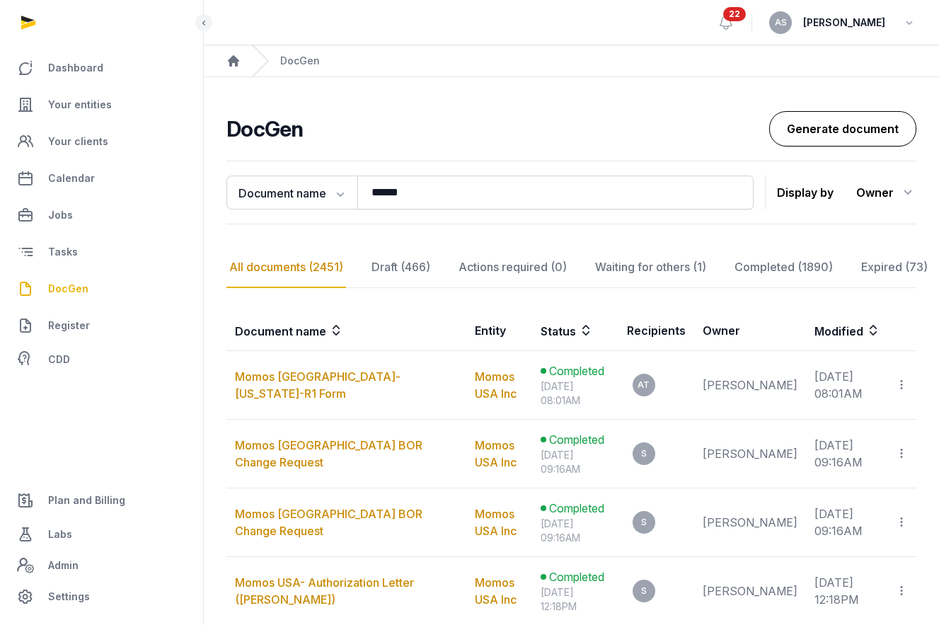
click at [796, 143] on link "Generate document" at bounding box center [842, 128] width 147 height 35
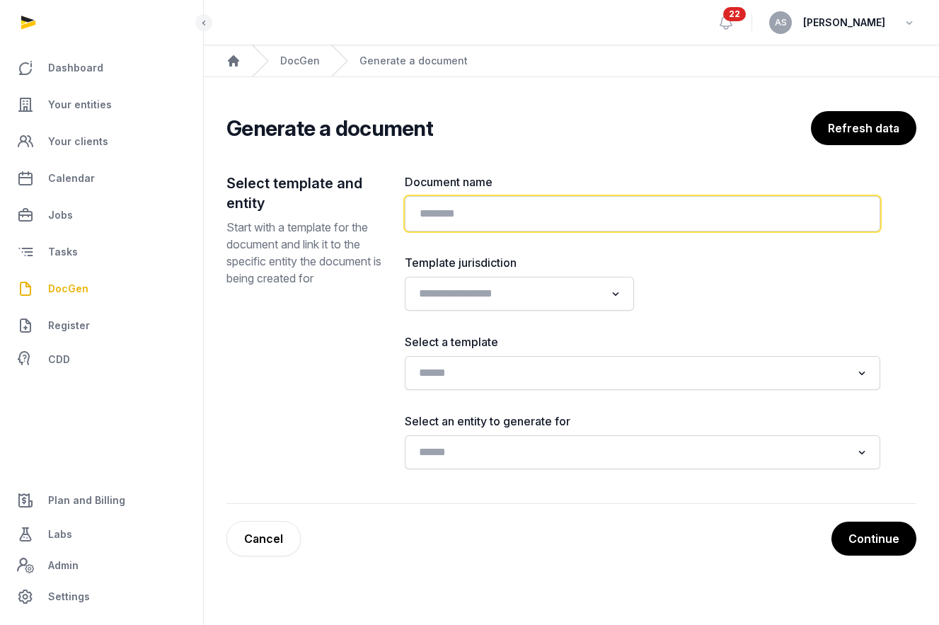
click at [470, 224] on input "text" at bounding box center [642, 213] width 475 height 35
click at [470, 224] on input "**********" at bounding box center [642, 213] width 475 height 35
type input "**********"
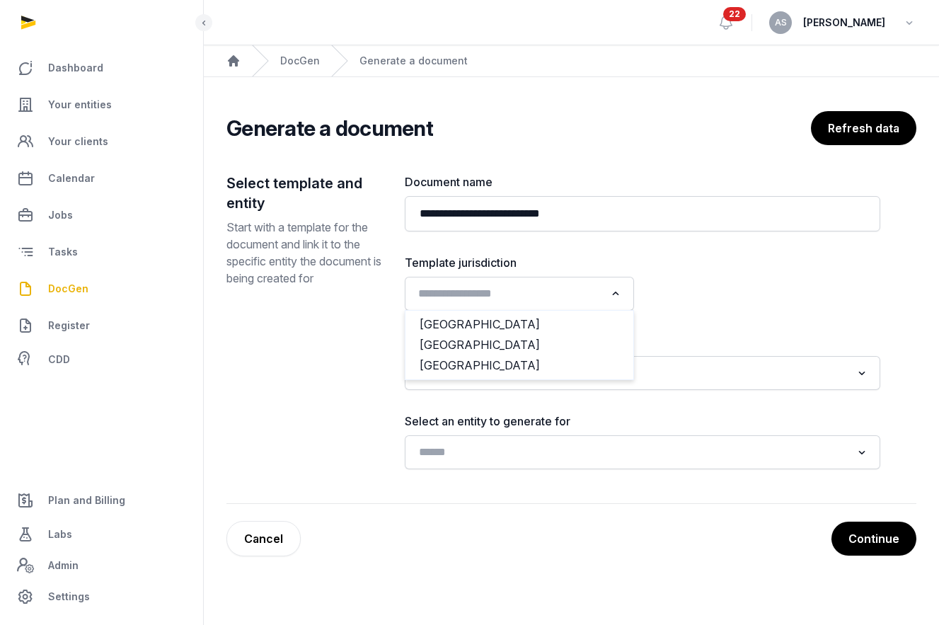
click at [496, 291] on input "Search for option" at bounding box center [509, 294] width 192 height 20
click at [456, 368] on li "USA" at bounding box center [519, 365] width 228 height 21
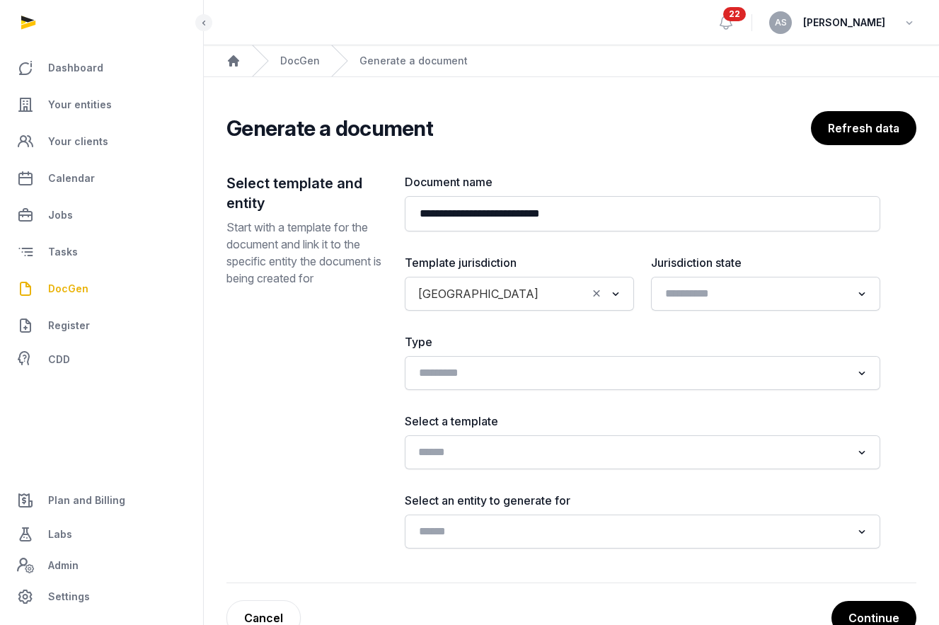
click at [501, 450] on input "Search for option" at bounding box center [632, 452] width 438 height 20
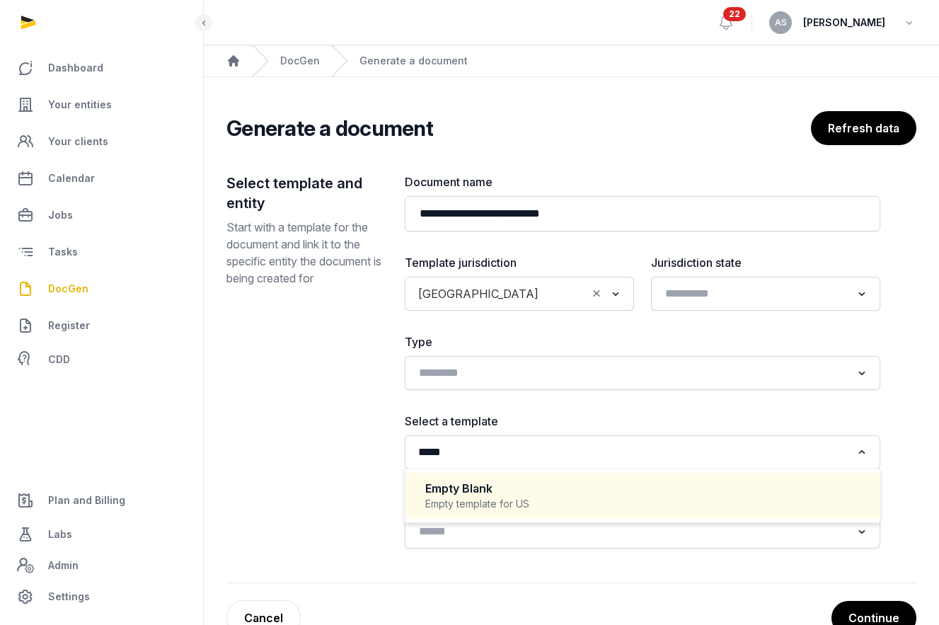
click at [460, 488] on div "Empty Blank" at bounding box center [642, 488] width 434 height 16
type input "*****"
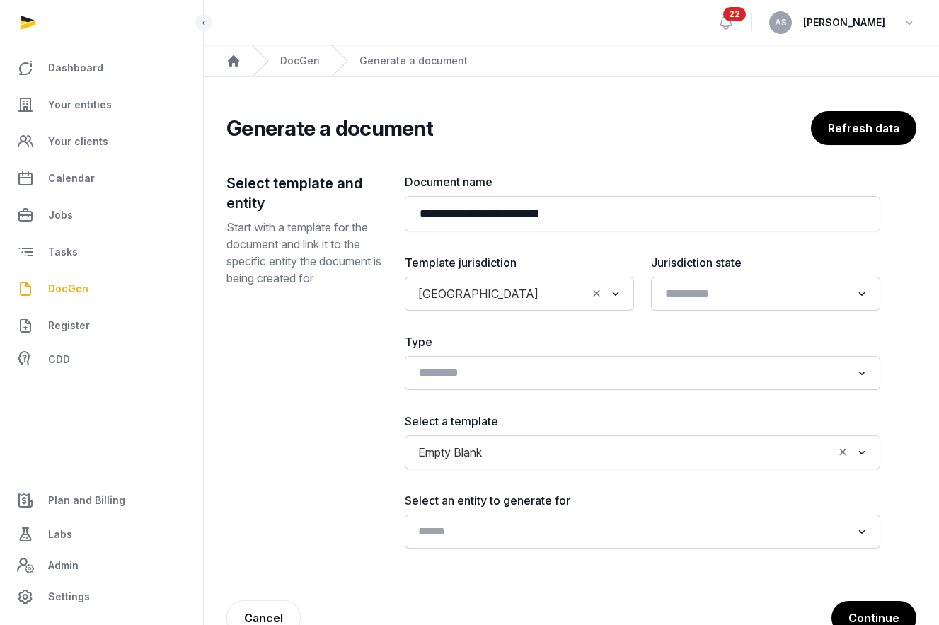
click at [459, 531] on input "Search for option" at bounding box center [632, 531] width 438 height 20
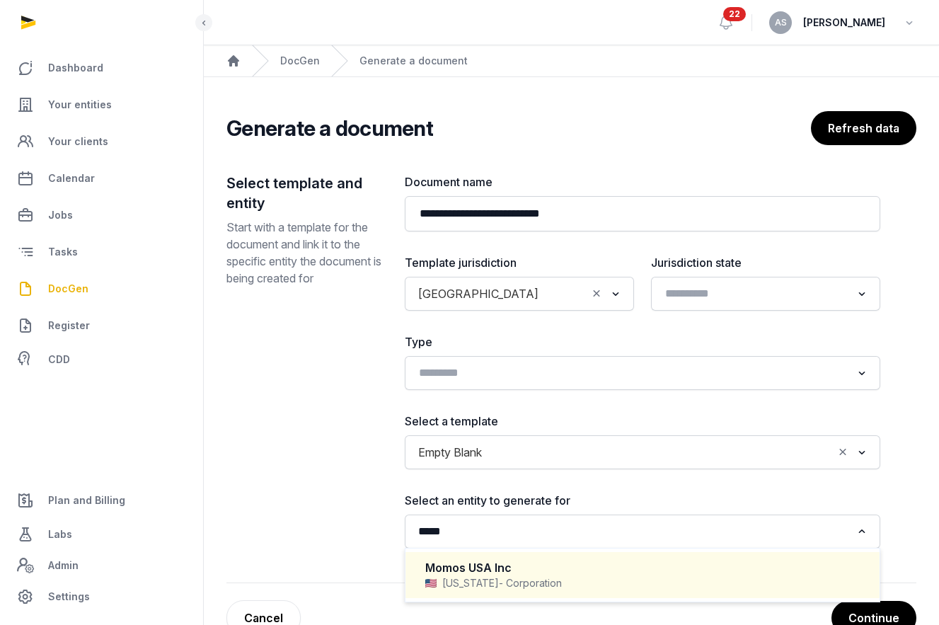
click at [458, 574] on div "Momos USA Inc" at bounding box center [642, 567] width 434 height 16
type input "*****"
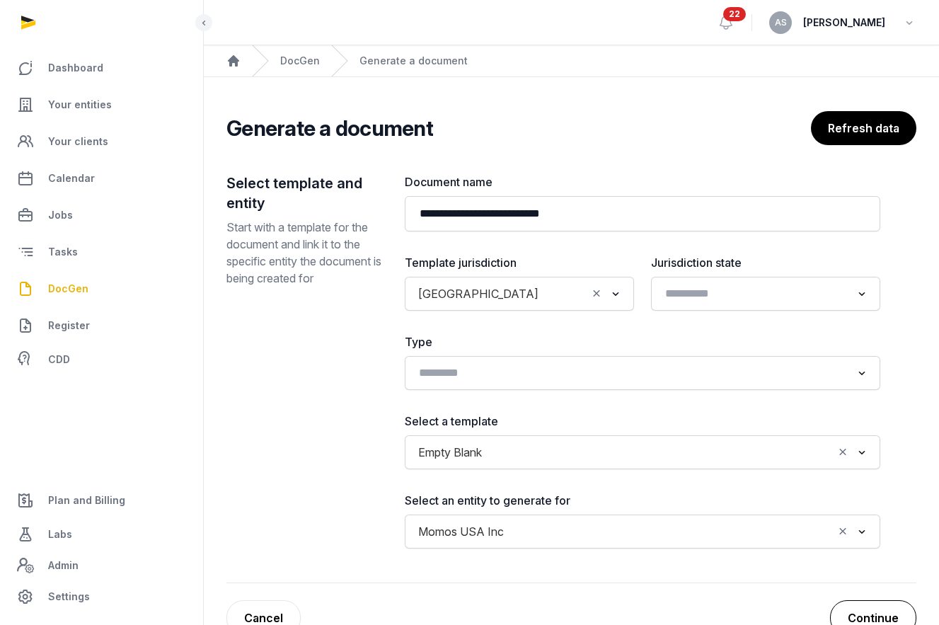
click at [855, 611] on button "Continue" at bounding box center [873, 617] width 86 height 35
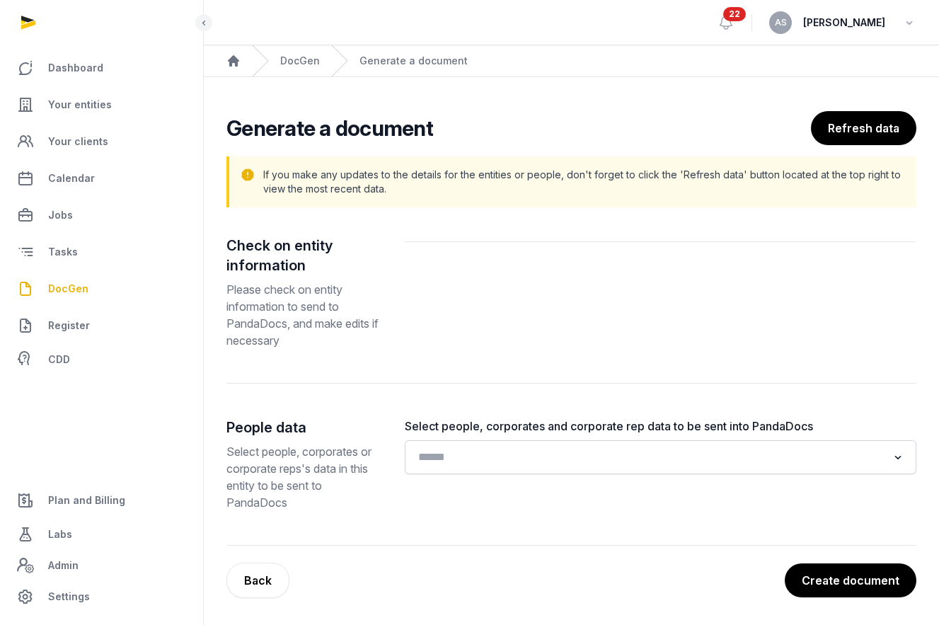
click at [639, 463] on input "Search for option" at bounding box center [650, 457] width 474 height 20
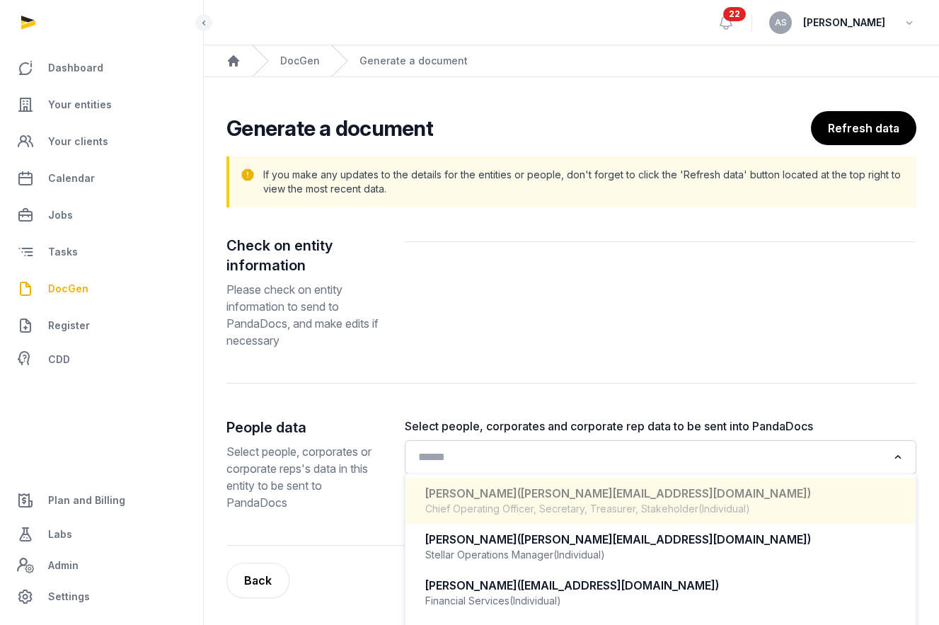
click at [606, 489] on span "(andrew@momos.com)" at bounding box center [664, 493] width 294 height 14
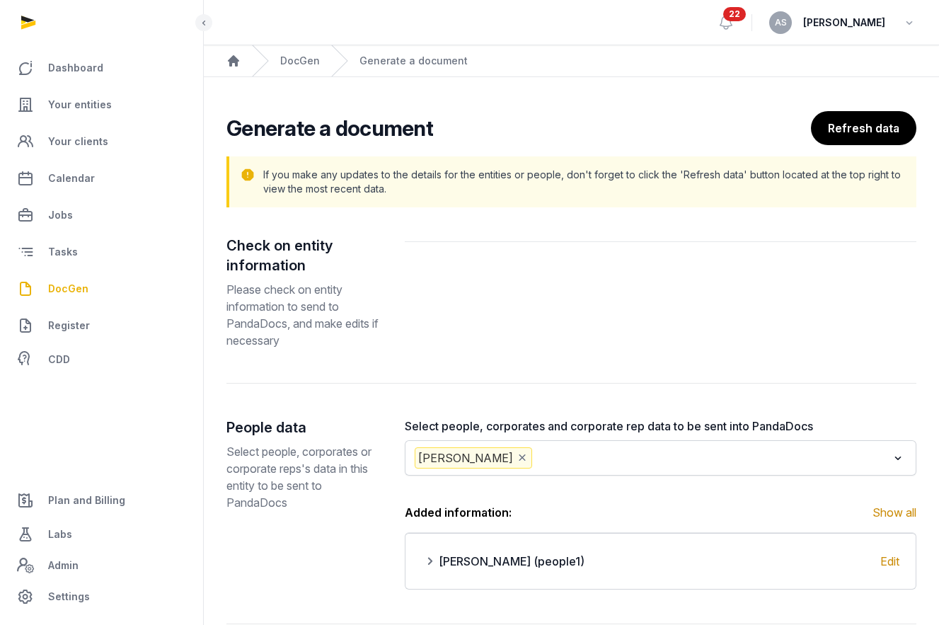
scroll to position [80, 0]
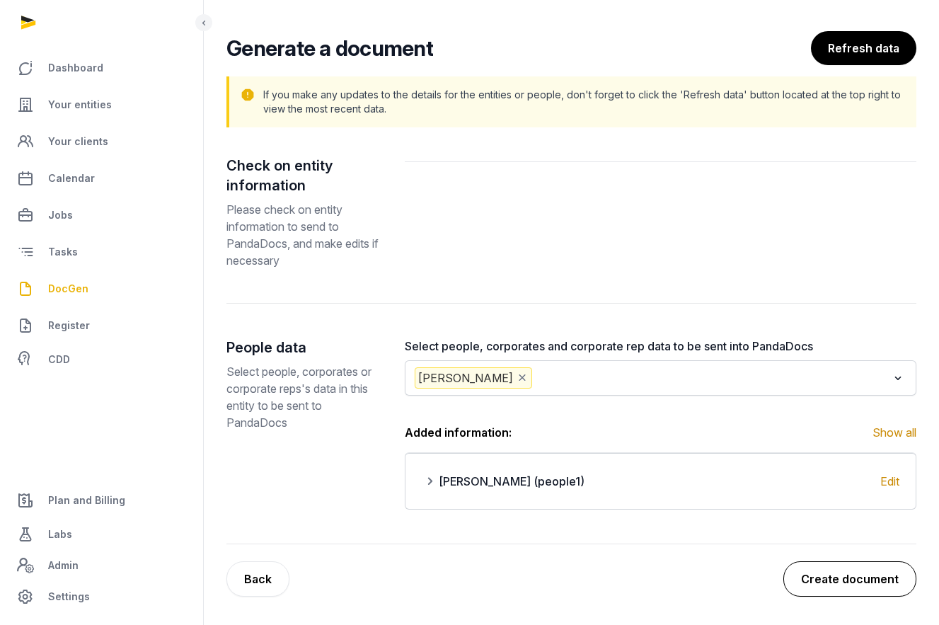
click at [840, 567] on button "Create document" at bounding box center [849, 578] width 133 height 35
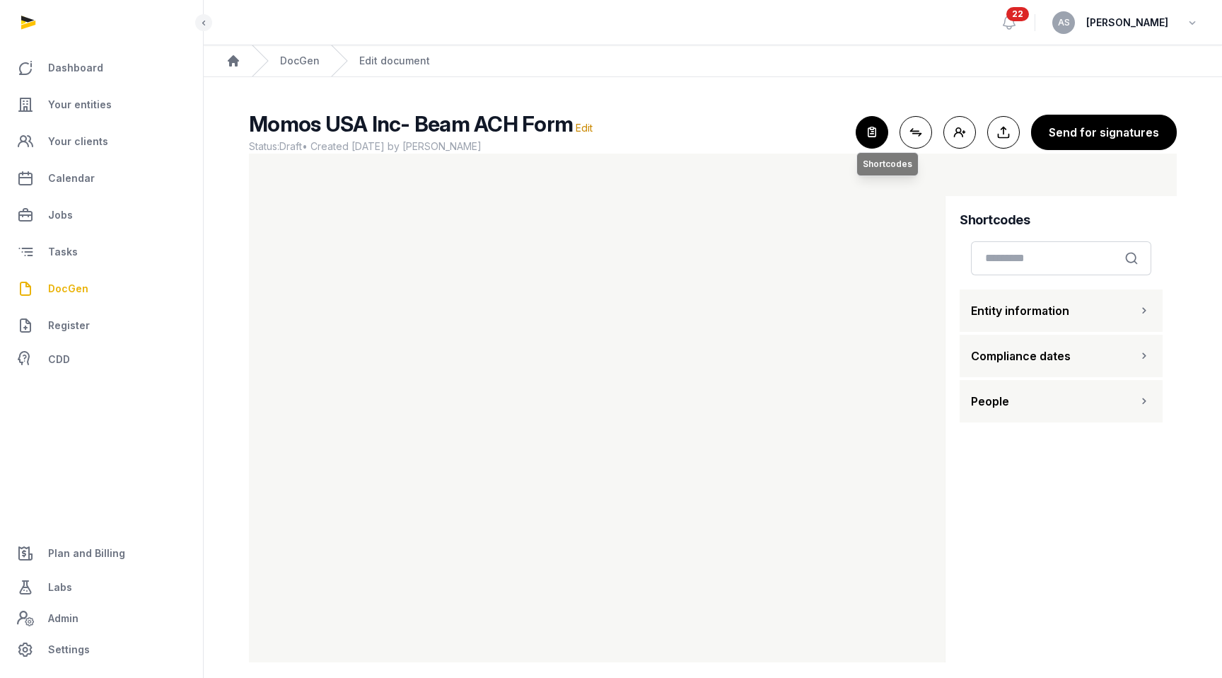
click at [871, 131] on icon "button" at bounding box center [872, 132] width 31 height 31
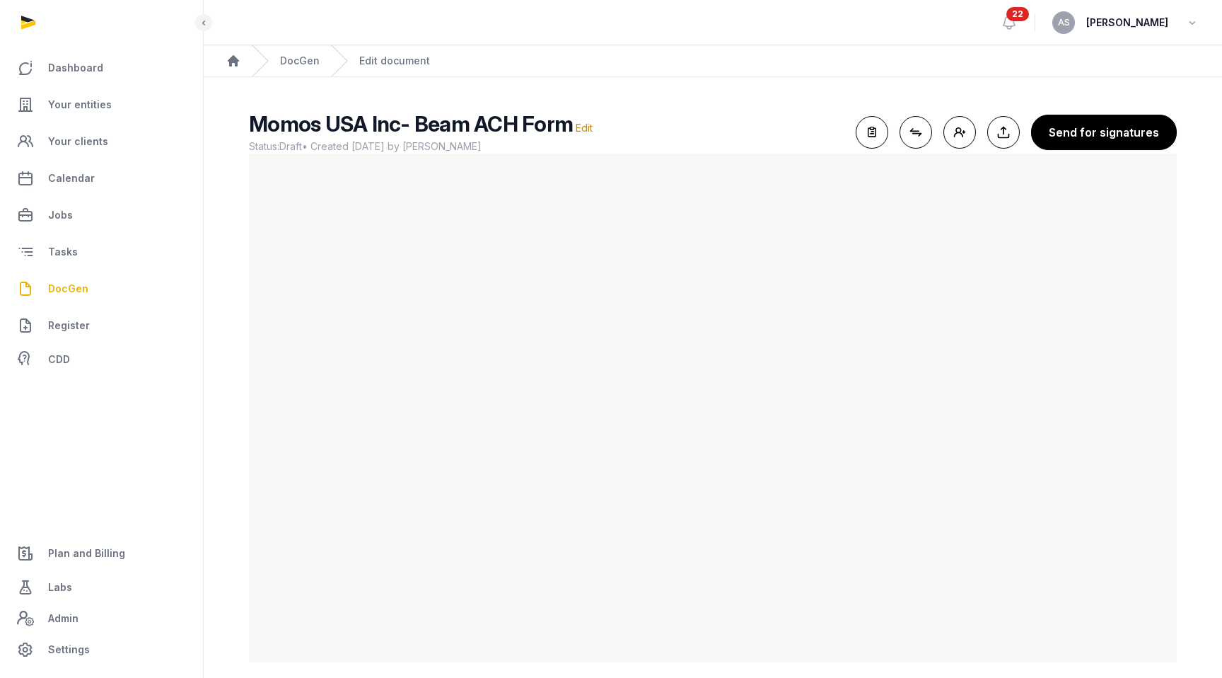
click at [76, 292] on span "DocGen" at bounding box center [68, 288] width 40 height 17
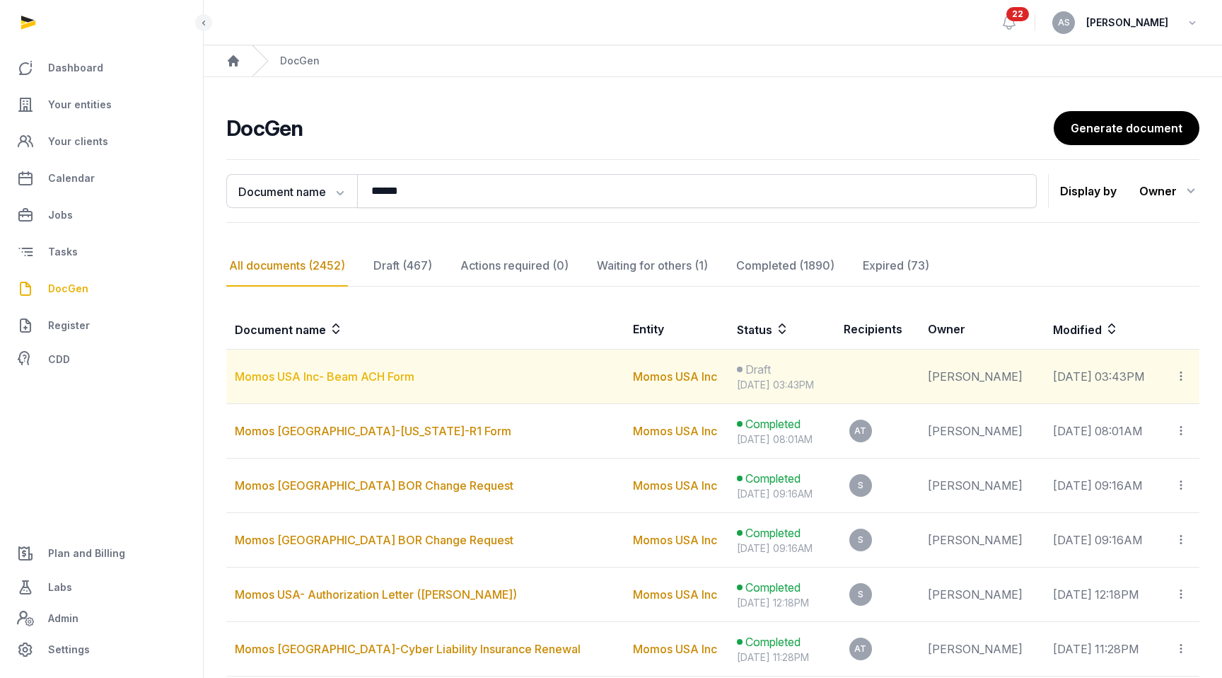
click at [340, 377] on link "Momos USA Inc- Beam ACH Form" at bounding box center [325, 376] width 180 height 14
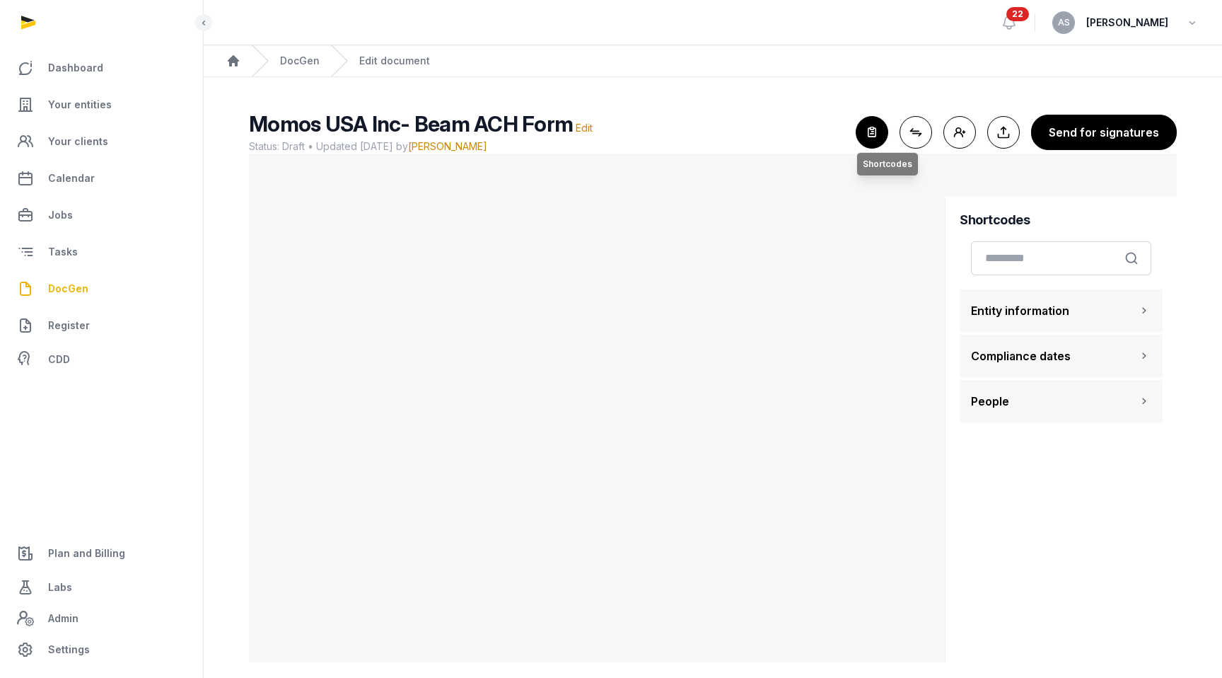
click at [886, 135] on icon "button" at bounding box center [872, 132] width 31 height 31
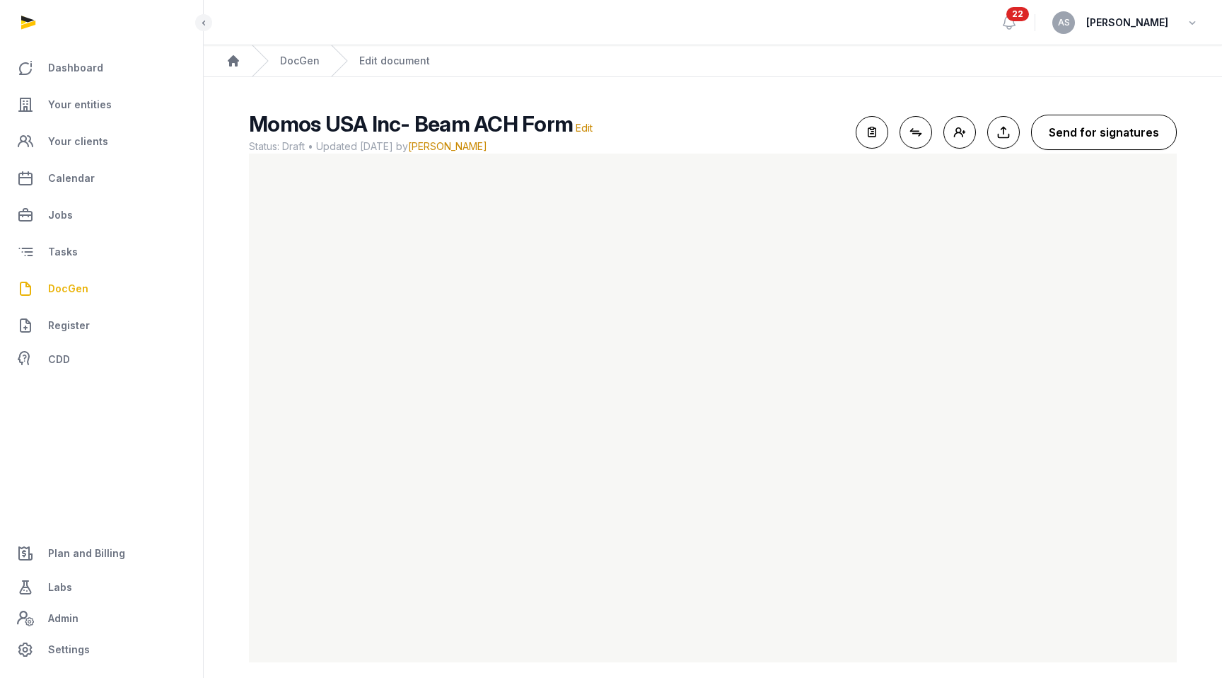
click at [938, 137] on button "Send for signatures" at bounding box center [1104, 132] width 146 height 35
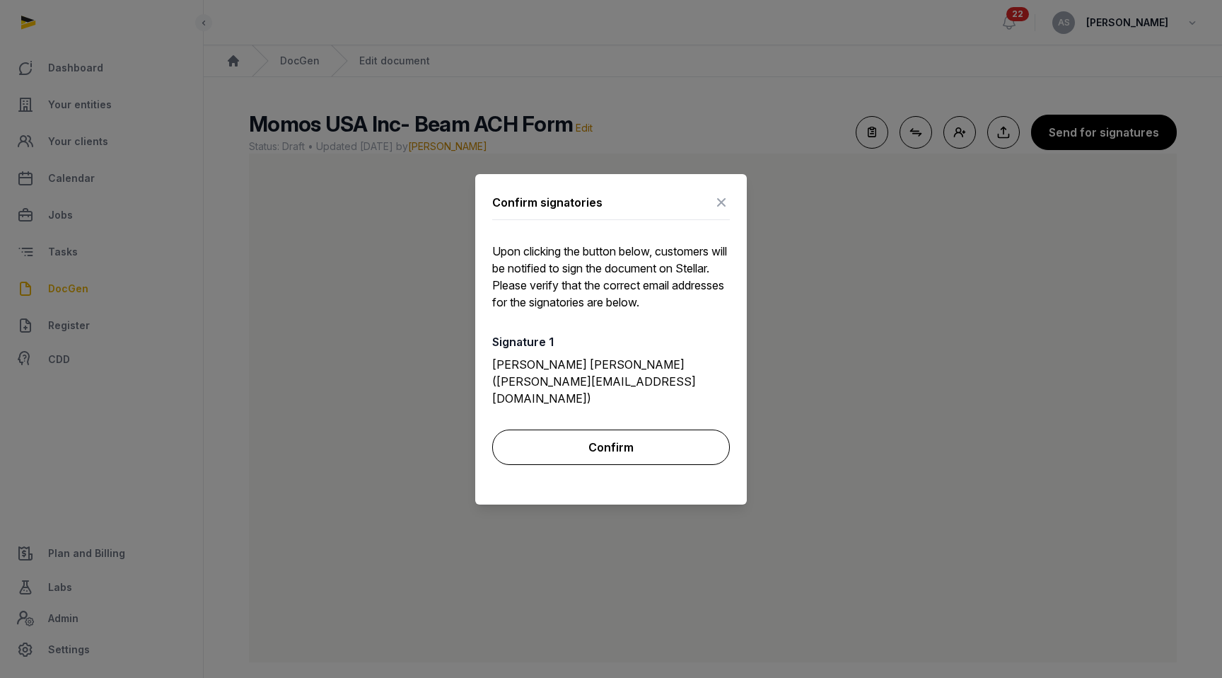
click at [606, 430] on button "Confirm" at bounding box center [611, 446] width 238 height 35
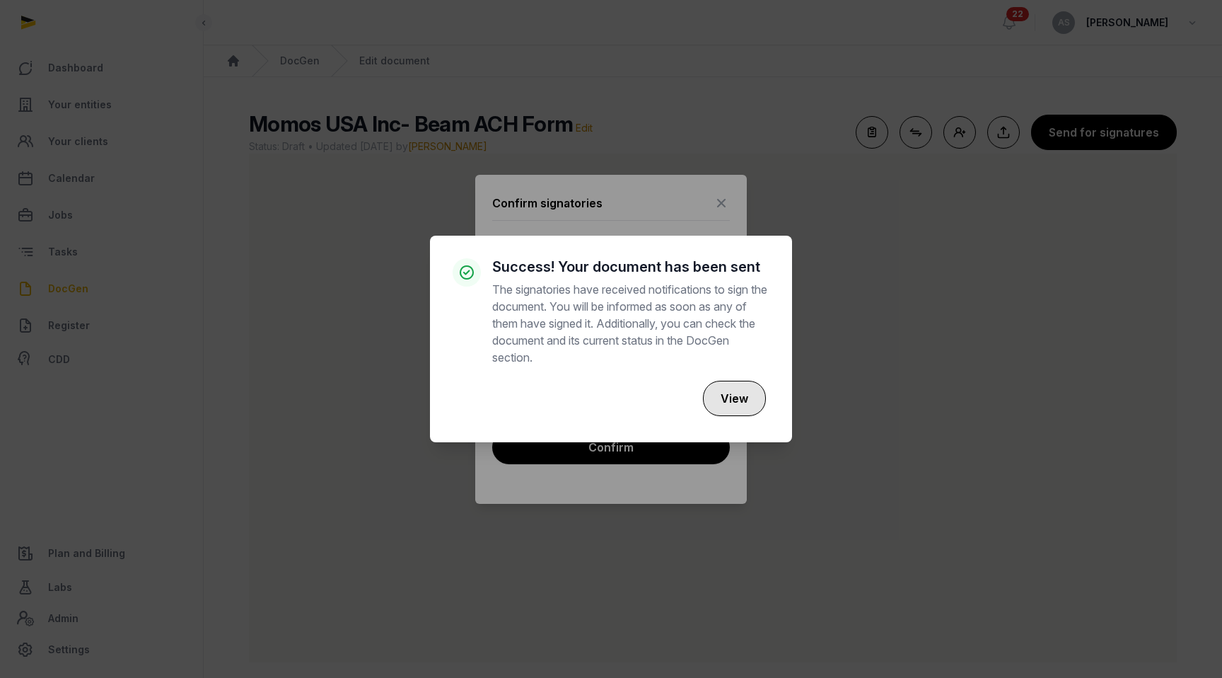
click at [736, 398] on button "View" at bounding box center [734, 398] width 63 height 35
